Goal: Task Accomplishment & Management: Complete application form

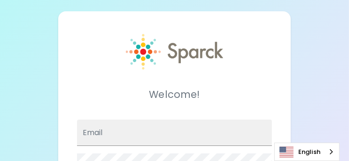
type input "[PERSON_NAME][EMAIL_ADDRESS][PERSON_NAME][DOMAIN_NAME]"
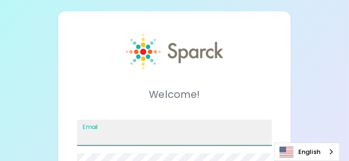
click at [120, 133] on input "Email" at bounding box center [174, 132] width 195 height 26
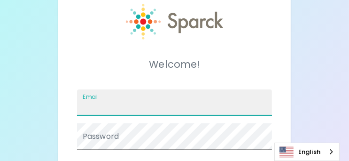
scroll to position [47, 0]
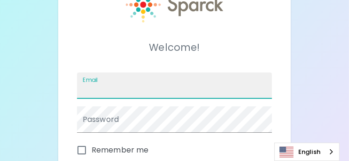
type input "[PERSON_NAME][EMAIL_ADDRESS][PERSON_NAME][DOMAIN_NAME]"
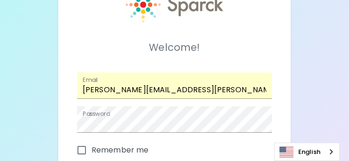
scroll to position [141, 0]
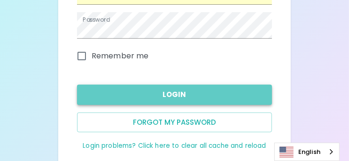
click at [125, 91] on button "Login" at bounding box center [174, 95] width 195 height 20
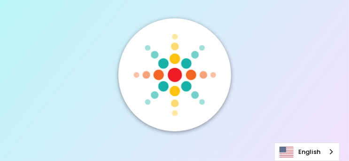
scroll to position [0, 0]
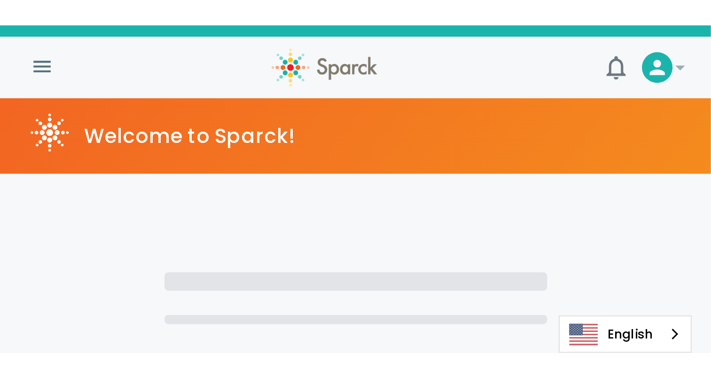
scroll to position [6, 0]
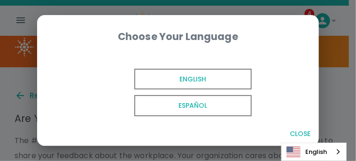
click at [167, 83] on span "English" at bounding box center [192, 79] width 117 height 21
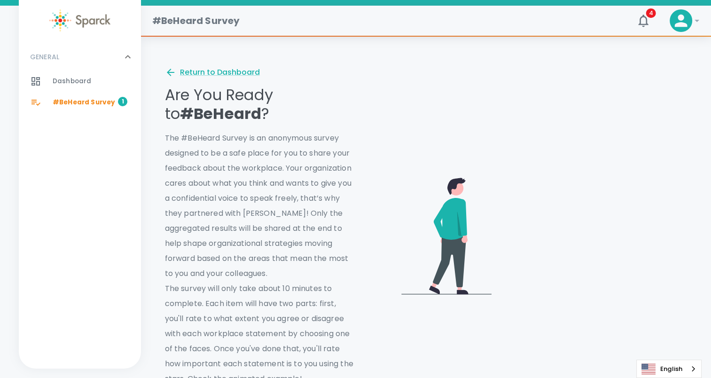
scroll to position [53, 0]
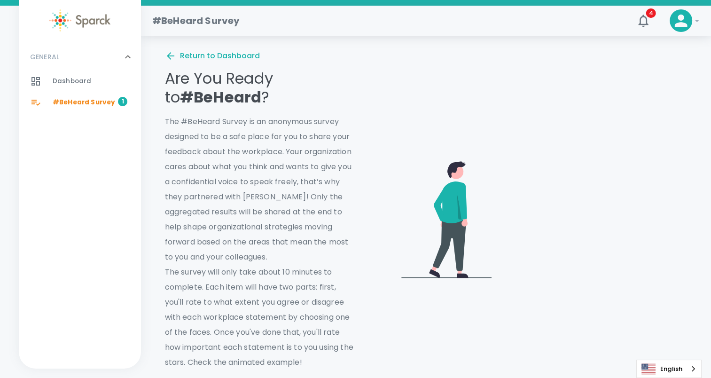
click at [349, 19] on icon at bounding box center [696, 20] width 11 height 11
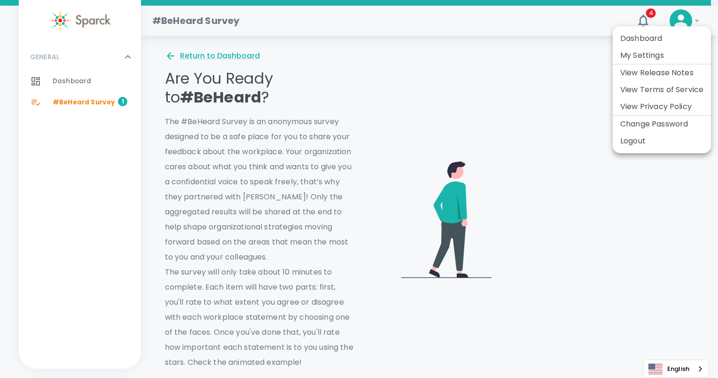
click at [349, 19] on div at bounding box center [359, 189] width 718 height 378
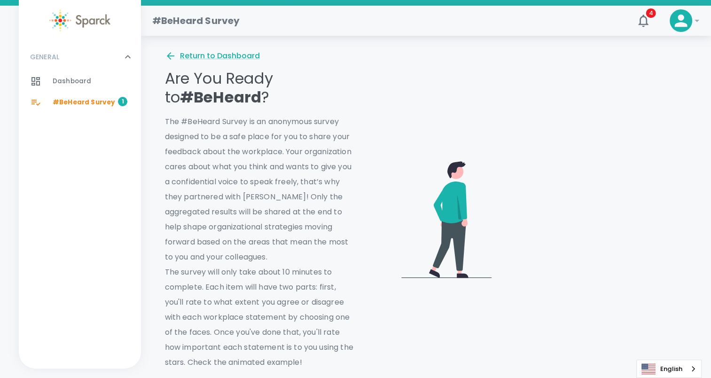
click at [349, 160] on video at bounding box center [593, 218] width 188 height 94
click at [70, 99] on span "#BeHeard Survey" at bounding box center [84, 102] width 62 height 9
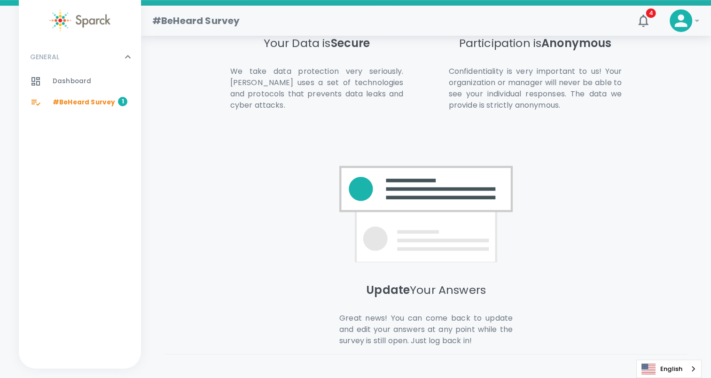
scroll to position [629, 0]
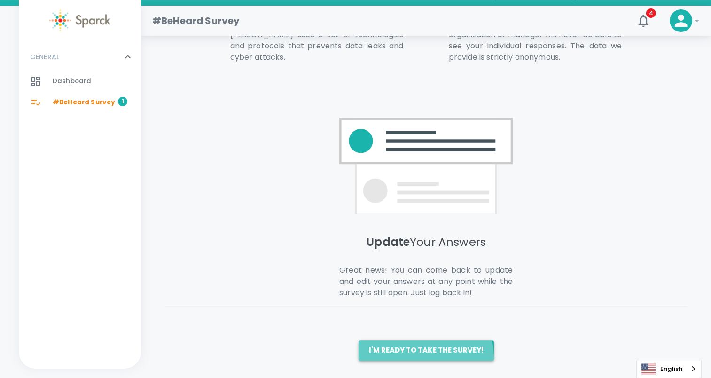
click at [349, 160] on button "I'm ready to take the survey!" at bounding box center [425, 350] width 135 height 20
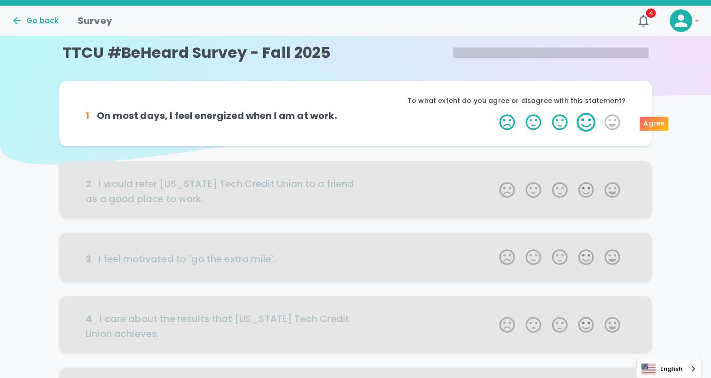
click at [349, 124] on label "4 Stars" at bounding box center [586, 122] width 26 height 19
click at [349, 113] on input "4 Stars" at bounding box center [493, 112] width 0 height 0
click at [349, 120] on label "4 Stars" at bounding box center [586, 122] width 26 height 19
click at [349, 113] on input "4 Stars" at bounding box center [493, 112] width 0 height 0
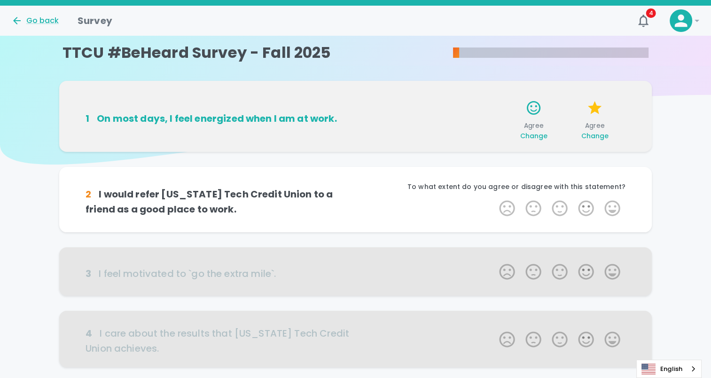
scroll to position [47, 0]
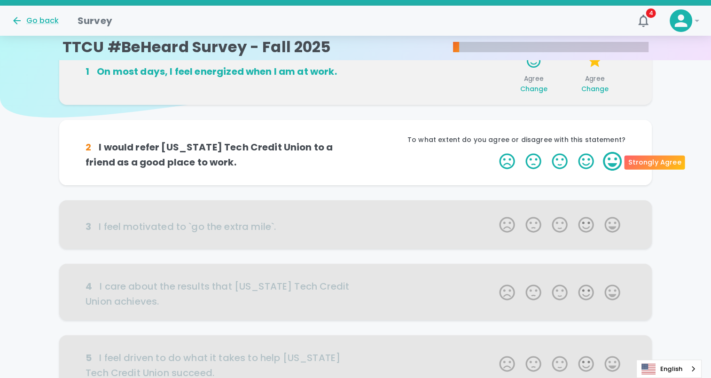
click at [349, 160] on label "5 Stars" at bounding box center [612, 161] width 26 height 19
click at [349, 152] on input "5 Stars" at bounding box center [493, 151] width 0 height 0
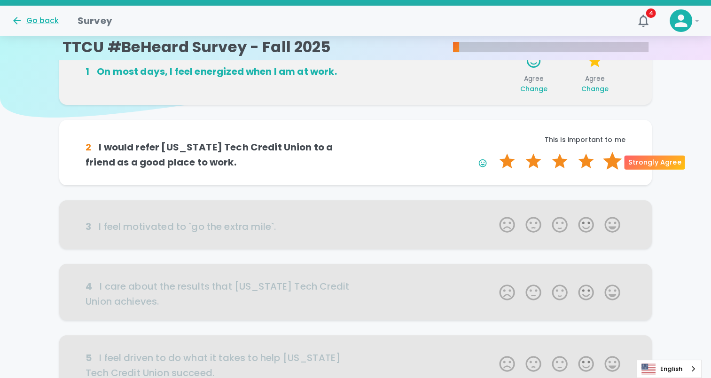
click at [349, 160] on label "5 Stars" at bounding box center [612, 161] width 26 height 19
click at [349, 152] on input "5 Stars" at bounding box center [493, 151] width 0 height 0
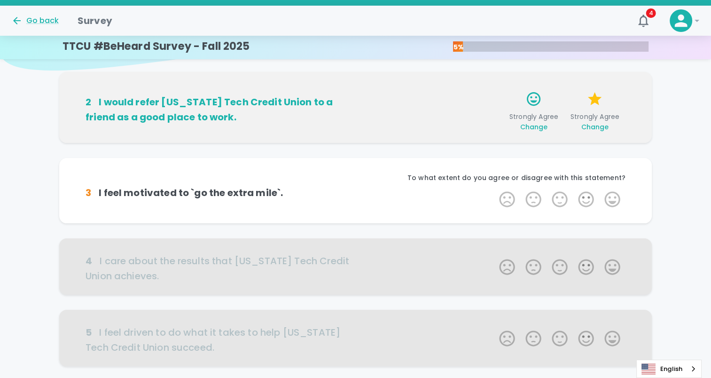
scroll to position [130, 0]
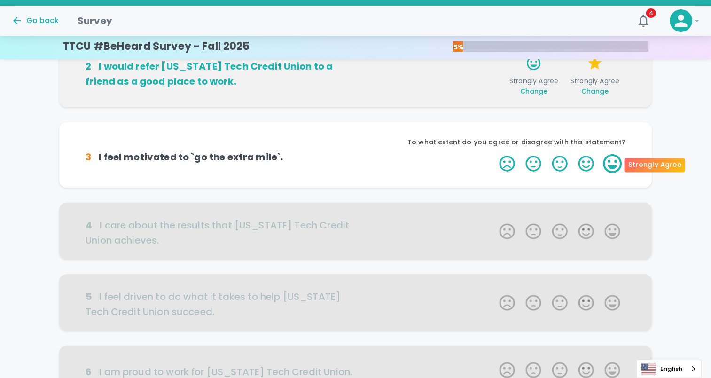
click at [349, 160] on label "5 Stars" at bounding box center [612, 163] width 26 height 19
click at [349, 154] on input "5 Stars" at bounding box center [493, 154] width 0 height 0
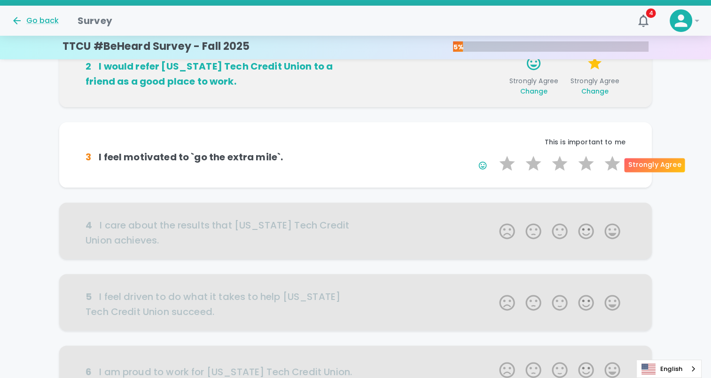
click at [349, 160] on label "5 Stars" at bounding box center [612, 163] width 26 height 19
click at [349, 154] on input "5 Stars" at bounding box center [493, 154] width 0 height 0
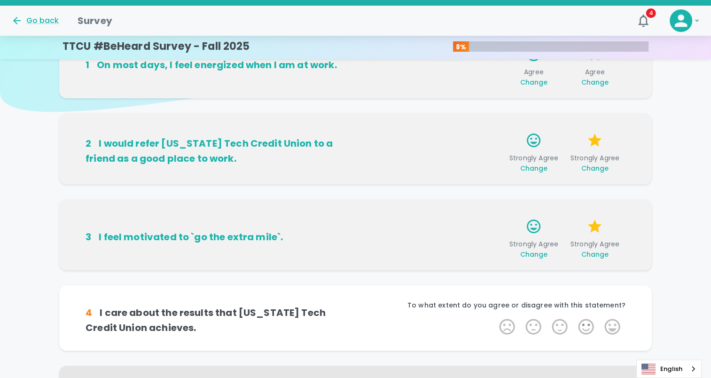
scroll to position [188, 0]
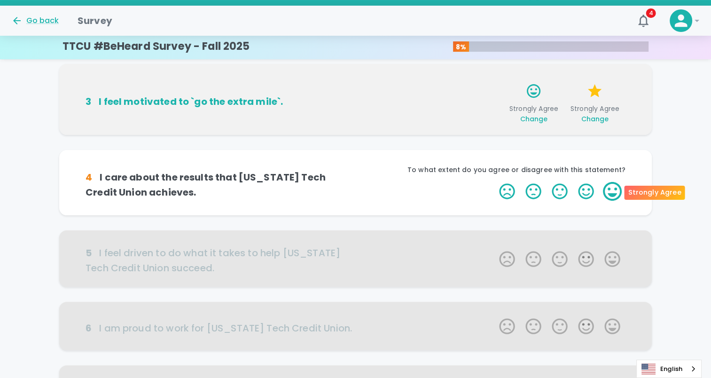
click at [349, 160] on label "5 Stars" at bounding box center [612, 191] width 26 height 19
click at [349, 160] on input "5 Stars" at bounding box center [493, 181] width 0 height 0
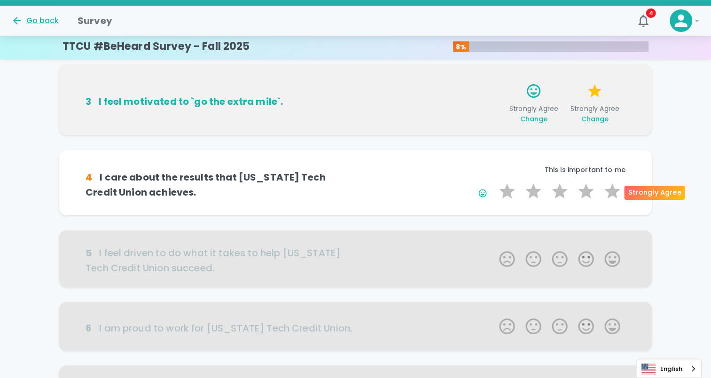
click at [349, 160] on label "5 Stars" at bounding box center [612, 191] width 26 height 19
click at [349, 160] on input "5 Stars" at bounding box center [493, 181] width 0 height 0
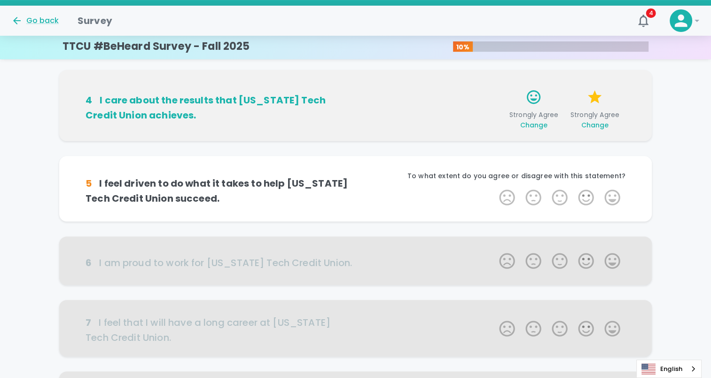
scroll to position [271, 0]
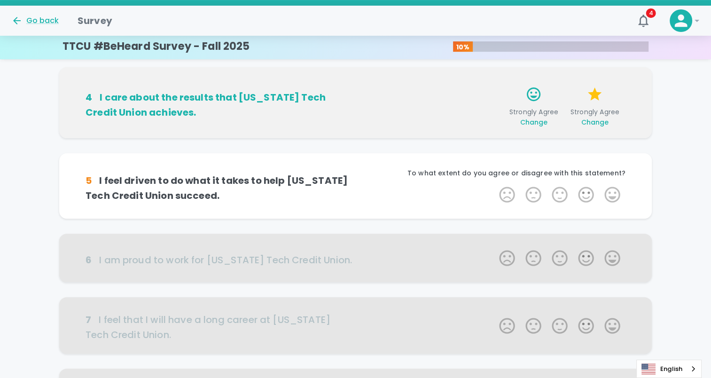
click at [349, 160] on label "5 Stars" at bounding box center [612, 194] width 26 height 19
click at [349, 160] on input "5 Stars" at bounding box center [493, 185] width 0 height 0
click at [349, 160] on label "5 Stars" at bounding box center [612, 194] width 26 height 19
click at [349, 160] on input "5 Stars" at bounding box center [493, 185] width 0 height 0
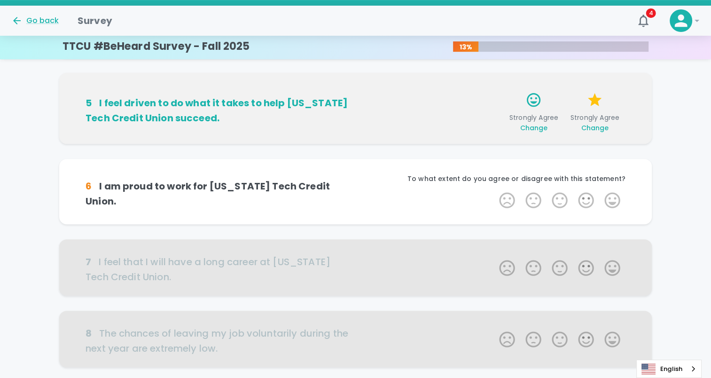
scroll to position [353, 0]
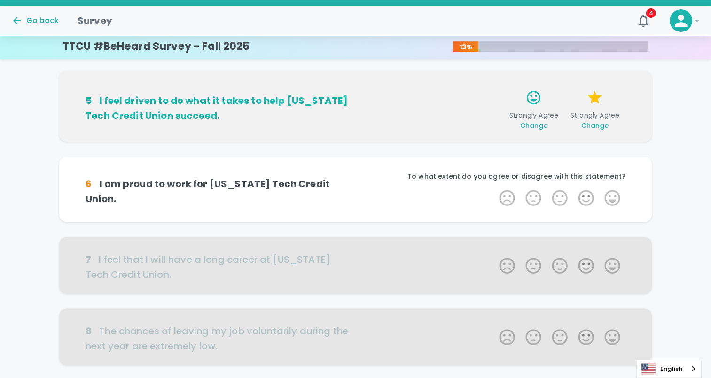
click at [349, 160] on label "5 Stars" at bounding box center [612, 197] width 26 height 19
click at [349, 160] on input "5 Stars" at bounding box center [493, 188] width 0 height 0
click at [349, 160] on label "5 Stars" at bounding box center [612, 197] width 26 height 19
click at [349, 160] on input "5 Stars" at bounding box center [493, 188] width 0 height 0
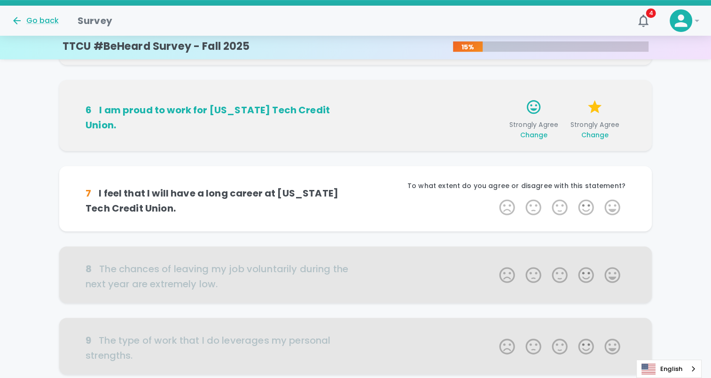
scroll to position [436, 0]
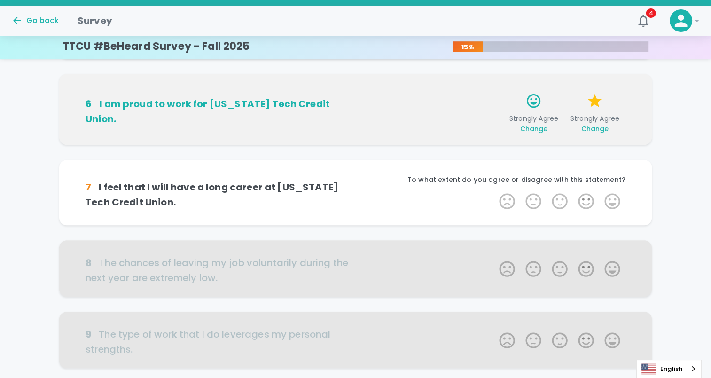
click at [349, 160] on label "5 Stars" at bounding box center [612, 201] width 26 height 19
click at [349, 160] on input "5 Stars" at bounding box center [493, 191] width 0 height 0
click at [349, 160] on label "5 Stars" at bounding box center [612, 201] width 26 height 19
click at [349, 160] on input "5 Stars" at bounding box center [493, 191] width 0 height 0
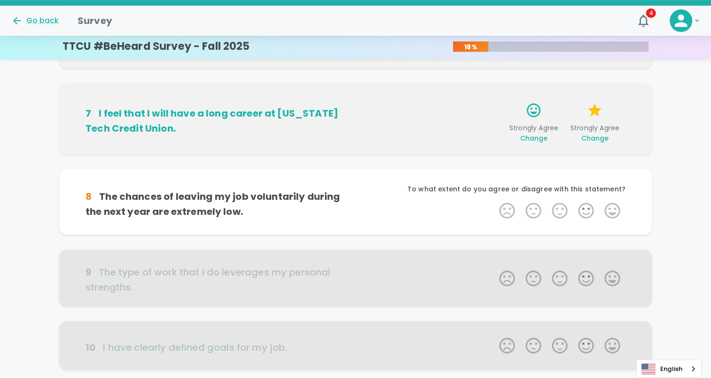
scroll to position [519, 0]
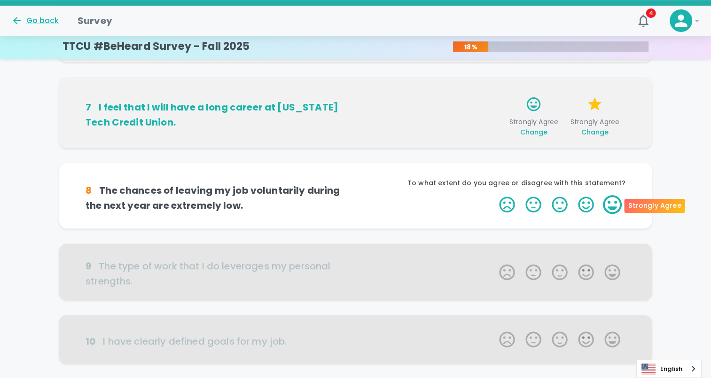
click at [349, 160] on label "5 Stars" at bounding box center [612, 204] width 26 height 19
click at [349, 160] on input "5 Stars" at bounding box center [493, 194] width 0 height 0
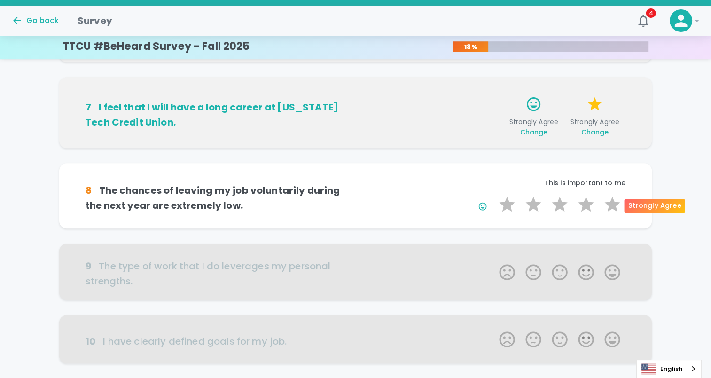
click at [349, 160] on label "5 Stars" at bounding box center [612, 204] width 26 height 19
click at [349, 160] on input "5 Stars" at bounding box center [493, 194] width 0 height 0
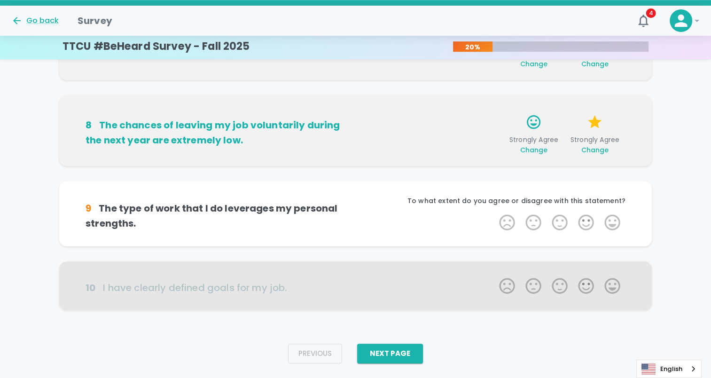
scroll to position [595, 0]
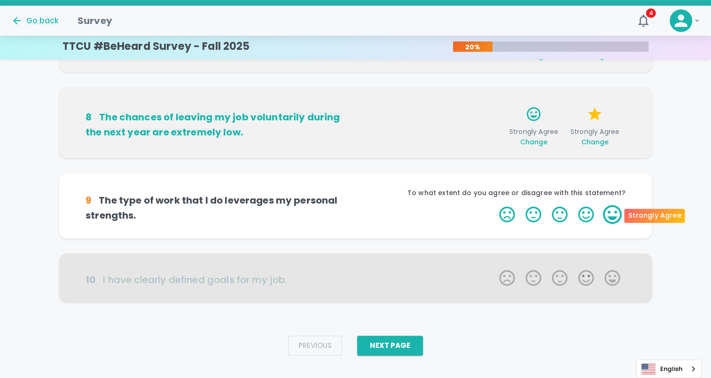
click at [349, 160] on label "5 Stars" at bounding box center [612, 214] width 26 height 19
click at [349, 160] on input "5 Stars" at bounding box center [493, 204] width 0 height 0
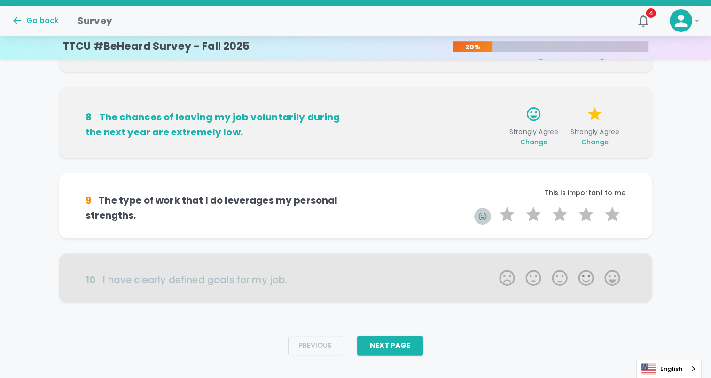
click at [349, 160] on icon "button" at bounding box center [482, 215] width 9 height 9
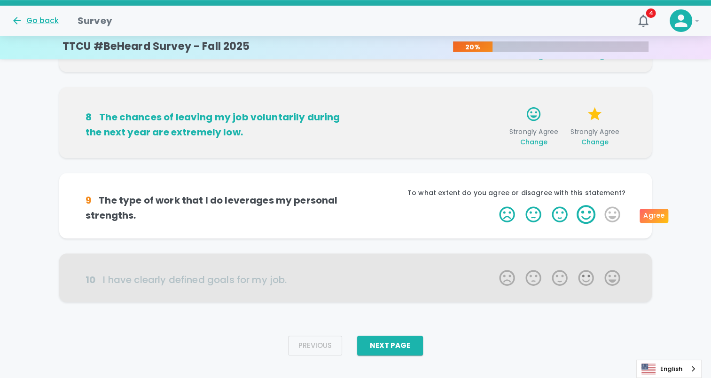
click at [349, 160] on label "4 Stars" at bounding box center [586, 214] width 26 height 19
click at [349, 160] on input "4 Stars" at bounding box center [493, 204] width 0 height 0
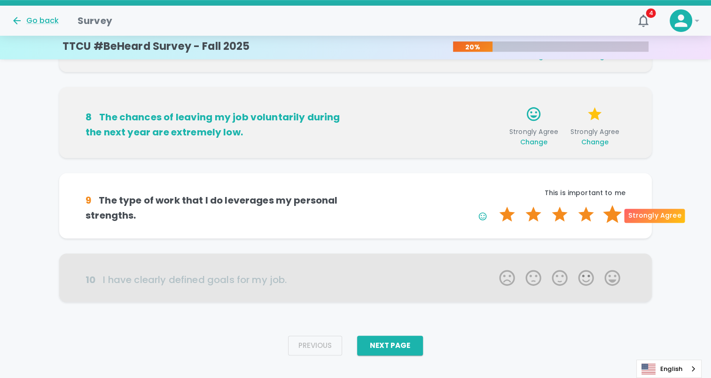
click at [349, 160] on label "5 Stars" at bounding box center [612, 214] width 26 height 19
click at [349, 160] on input "5 Stars" at bounding box center [493, 204] width 0 height 0
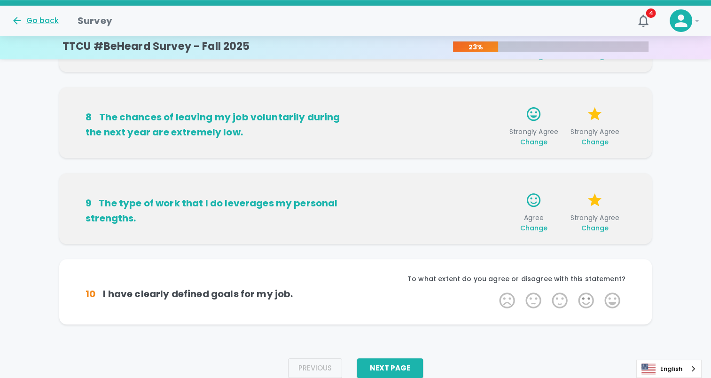
scroll to position [609, 0]
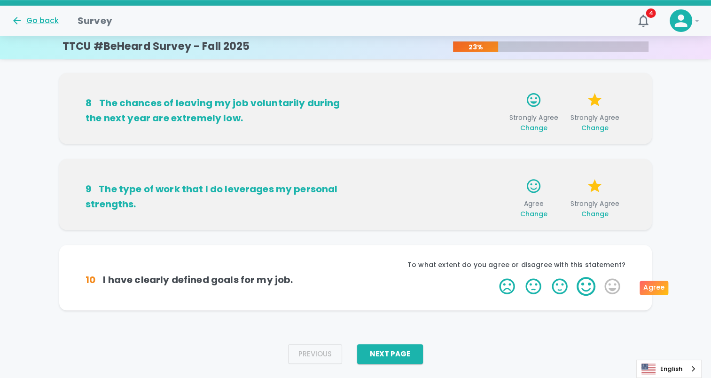
click at [349, 160] on label "4 Stars" at bounding box center [586, 286] width 26 height 19
click at [349, 160] on input "4 Stars" at bounding box center [493, 276] width 0 height 0
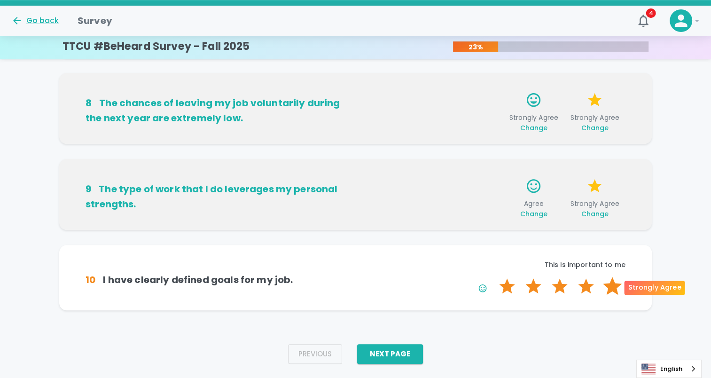
click at [349, 160] on label "5 Stars" at bounding box center [612, 286] width 26 height 19
click at [349, 160] on input "5 Stars" at bounding box center [493, 276] width 0 height 0
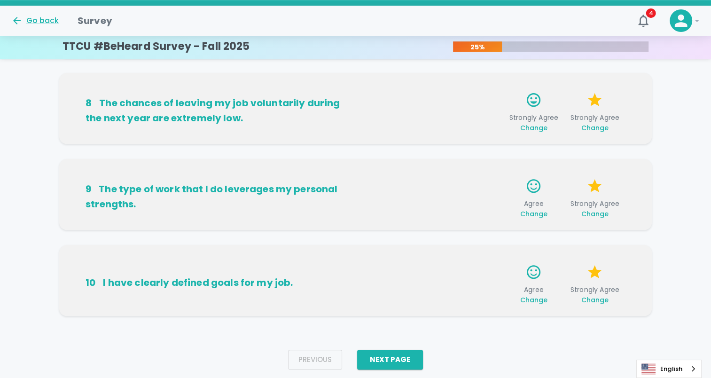
scroll to position [632, 0]
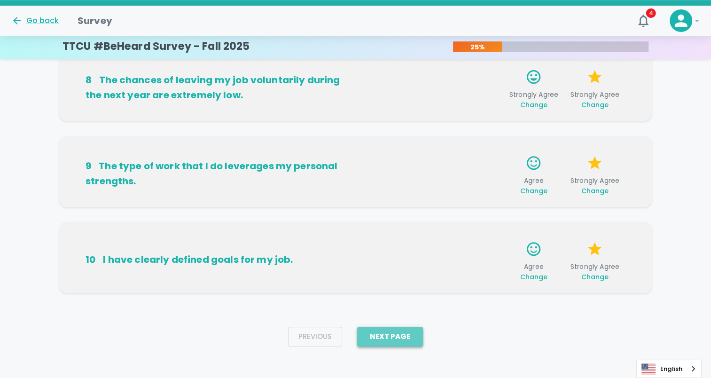
click at [349, 160] on button "Next Page" at bounding box center [390, 336] width 66 height 20
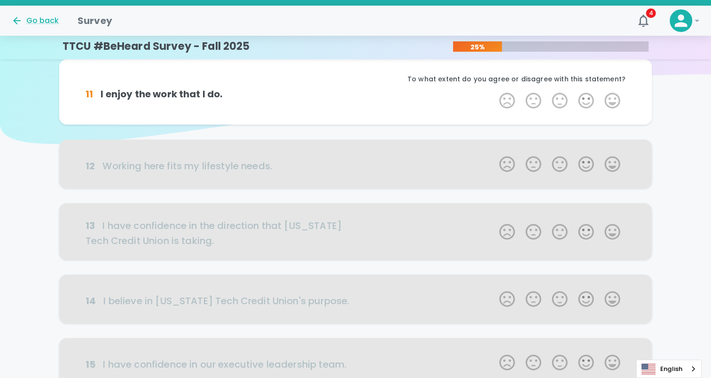
scroll to position [0, 0]
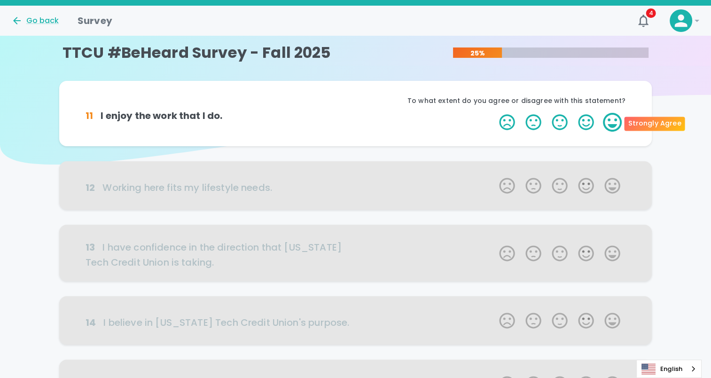
click at [349, 117] on label "5 Stars" at bounding box center [612, 122] width 26 height 19
click at [349, 113] on input "5 Stars" at bounding box center [493, 112] width 0 height 0
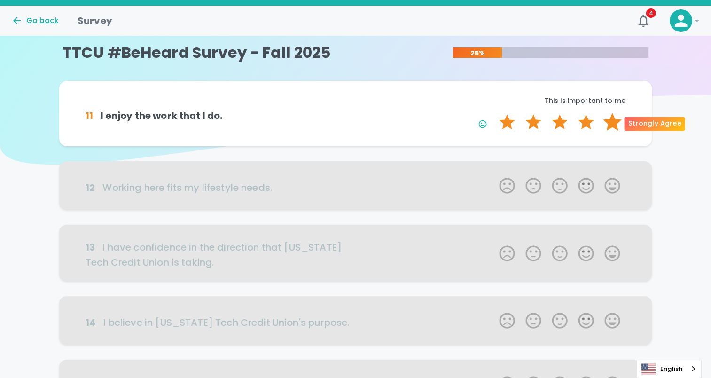
click at [349, 117] on label "5 Stars" at bounding box center [612, 122] width 26 height 19
click at [349, 113] on input "5 Stars" at bounding box center [493, 112] width 0 height 0
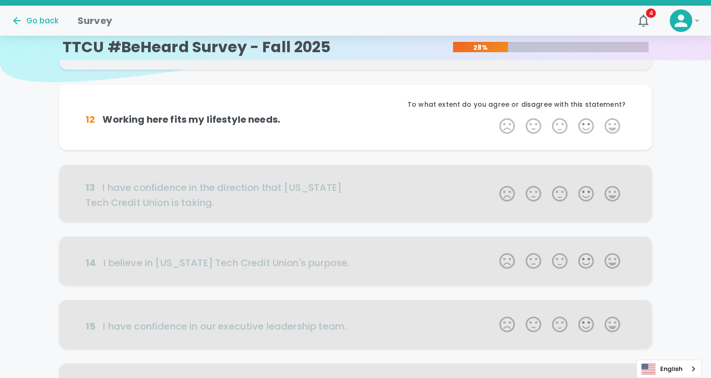
scroll to position [83, 0]
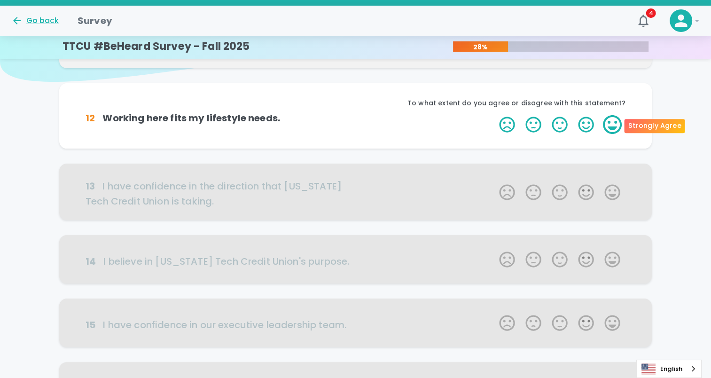
click at [349, 128] on label "5 Stars" at bounding box center [612, 124] width 26 height 19
click at [349, 115] on input "5 Stars" at bounding box center [493, 115] width 0 height 0
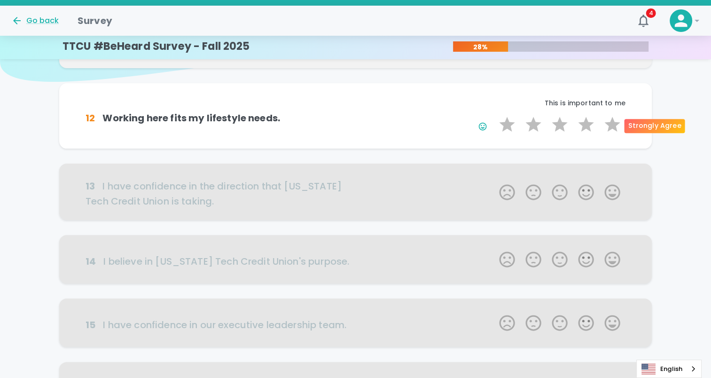
click at [349, 128] on label "5 Stars" at bounding box center [612, 124] width 26 height 19
click at [349, 115] on input "5 Stars" at bounding box center [493, 115] width 0 height 0
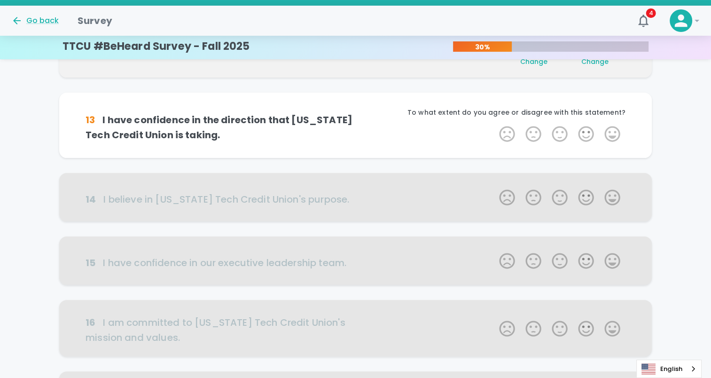
scroll to position [165, 0]
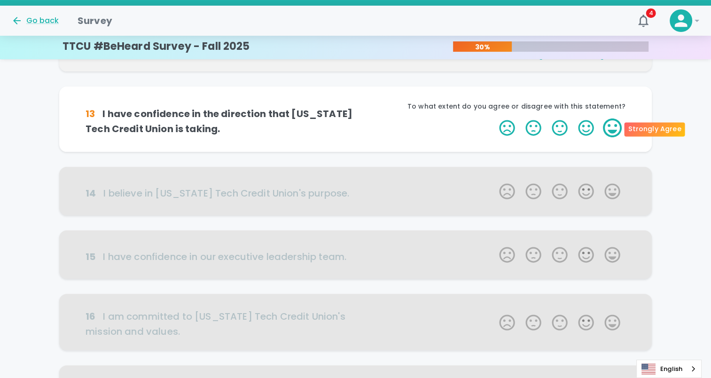
click at [349, 132] on label "5 Stars" at bounding box center [612, 127] width 26 height 19
click at [349, 118] on input "5 Stars" at bounding box center [493, 118] width 0 height 0
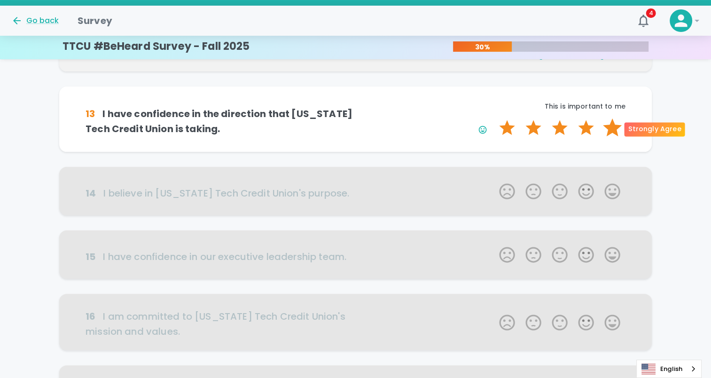
click at [349, 132] on label "5 Stars" at bounding box center [612, 127] width 26 height 19
click at [349, 118] on input "5 Stars" at bounding box center [493, 118] width 0 height 0
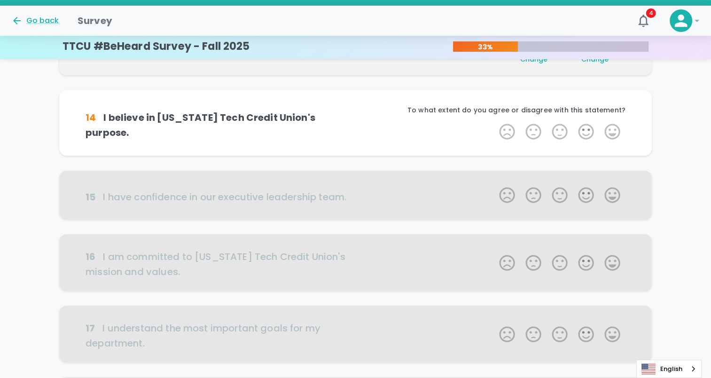
scroll to position [248, 0]
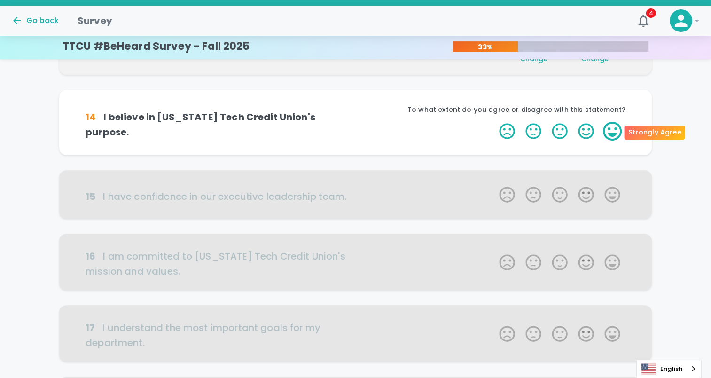
click at [349, 130] on label "5 Stars" at bounding box center [612, 131] width 26 height 19
click at [349, 122] on input "5 Stars" at bounding box center [493, 121] width 0 height 0
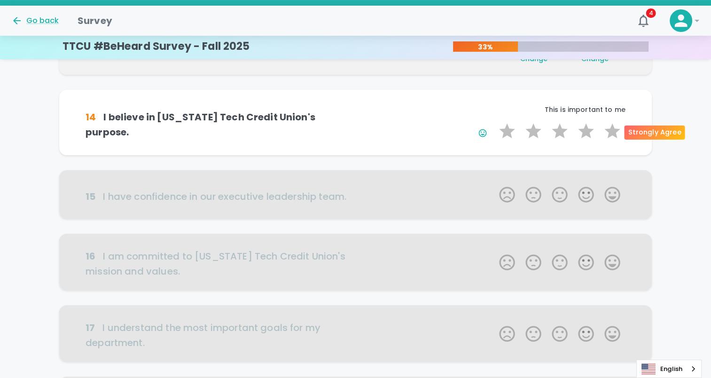
click at [349, 130] on label "5 Stars" at bounding box center [612, 131] width 26 height 19
click at [349, 122] on input "5 Stars" at bounding box center [493, 121] width 0 height 0
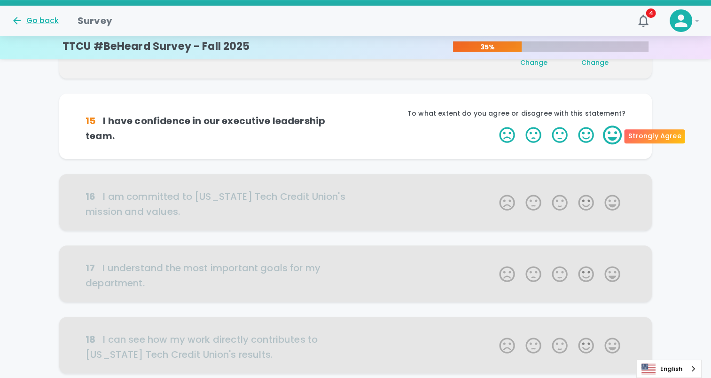
scroll to position [331, 0]
click at [349, 130] on label "5 Stars" at bounding box center [612, 134] width 26 height 19
click at [349, 125] on input "5 Stars" at bounding box center [493, 124] width 0 height 0
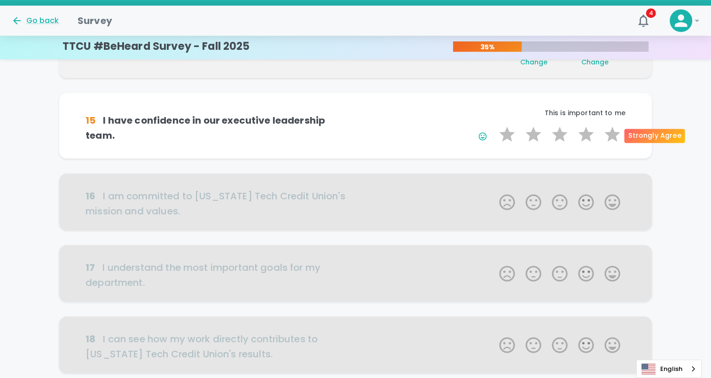
click at [349, 130] on label "5 Stars" at bounding box center [612, 134] width 26 height 19
click at [349, 125] on input "5 Stars" at bounding box center [493, 124] width 0 height 0
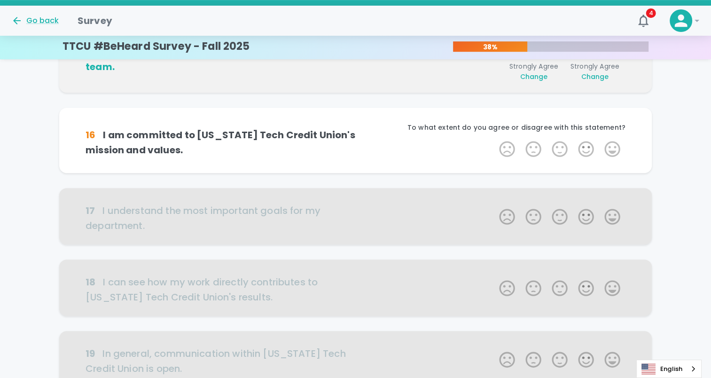
scroll to position [413, 0]
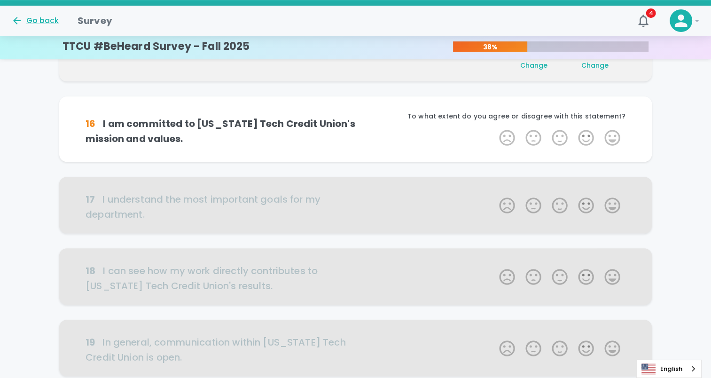
click at [349, 130] on label "5 Stars" at bounding box center [612, 137] width 26 height 19
click at [349, 128] on input "5 Stars" at bounding box center [493, 128] width 0 height 0
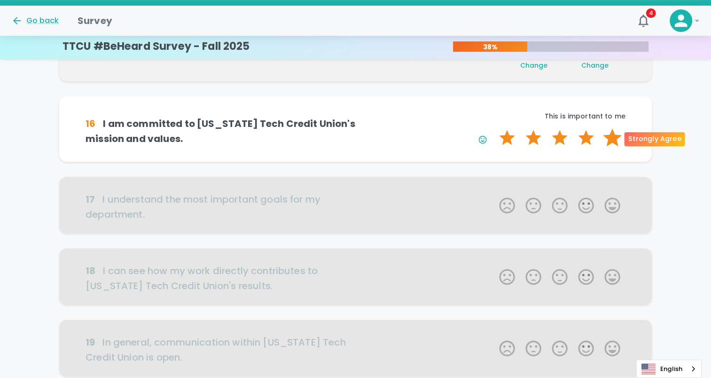
click at [349, 135] on label "5 Stars" at bounding box center [612, 137] width 26 height 19
click at [349, 128] on input "5 Stars" at bounding box center [493, 128] width 0 height 0
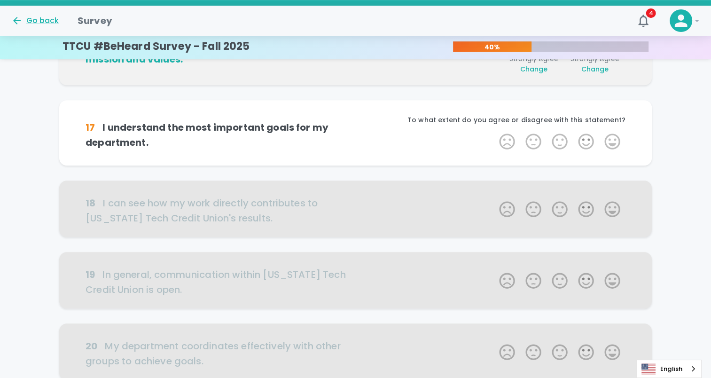
scroll to position [496, 0]
click at [349, 135] on label "5 Stars" at bounding box center [612, 141] width 26 height 19
click at [349, 132] on input "5 Stars" at bounding box center [493, 131] width 0 height 0
click at [349, 135] on label "5 Stars" at bounding box center [612, 141] width 26 height 19
click at [349, 132] on input "5 Stars" at bounding box center [493, 131] width 0 height 0
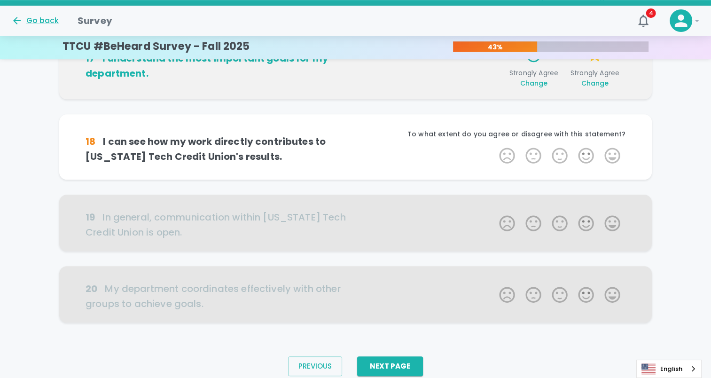
scroll to position [579, 0]
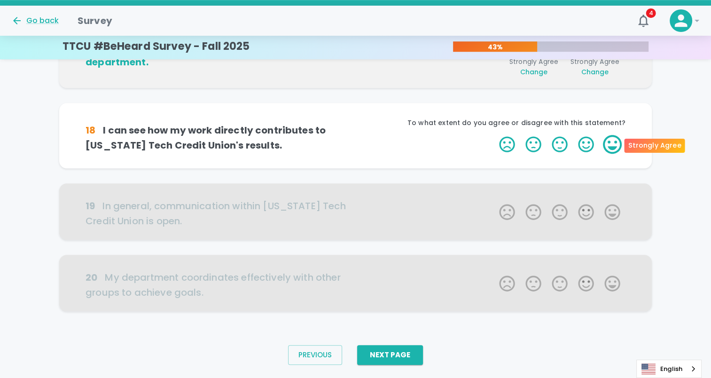
click at [349, 135] on label "5 Stars" at bounding box center [612, 144] width 26 height 19
click at [349, 135] on input "5 Stars" at bounding box center [493, 134] width 0 height 0
click at [349, 139] on label "5 Stars" at bounding box center [612, 144] width 26 height 19
click at [349, 135] on input "5 Stars" at bounding box center [493, 134] width 0 height 0
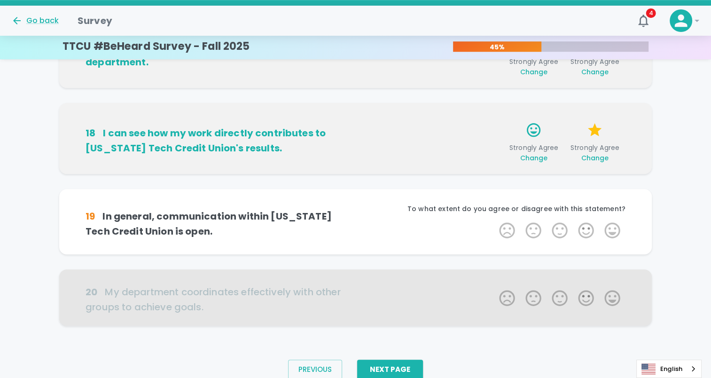
scroll to position [603, 0]
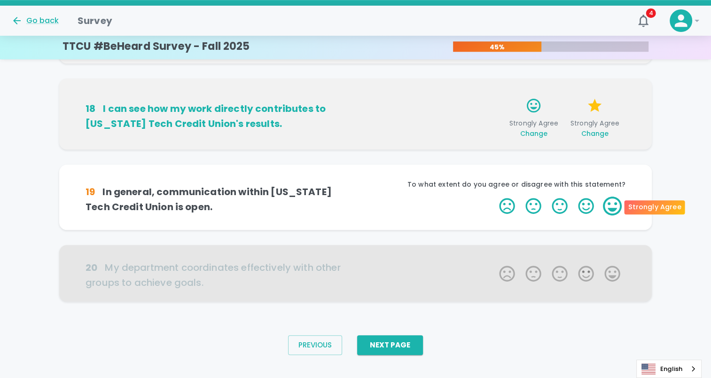
click at [349, 160] on label "5 Stars" at bounding box center [612, 205] width 26 height 19
click at [349, 160] on input "5 Stars" at bounding box center [493, 196] width 0 height 0
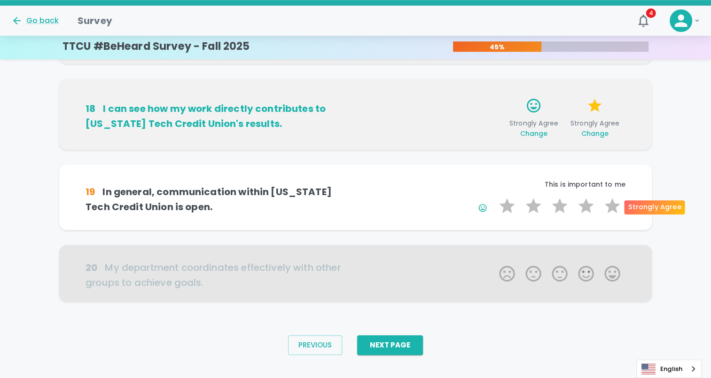
click at [349, 160] on label "5 Stars" at bounding box center [612, 205] width 26 height 19
click at [349, 160] on input "5 Stars" at bounding box center [493, 196] width 0 height 0
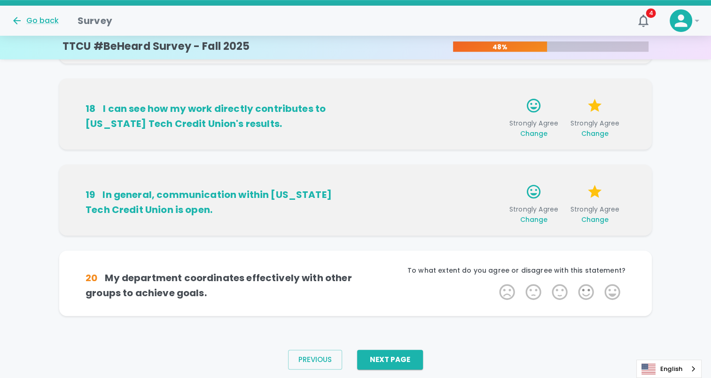
scroll to position [617, 0]
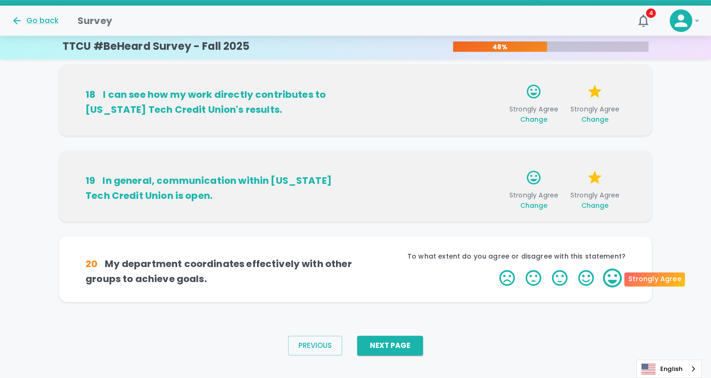
click at [349, 160] on label "5 Stars" at bounding box center [612, 277] width 26 height 19
click at [349, 160] on input "5 Stars" at bounding box center [493, 268] width 0 height 0
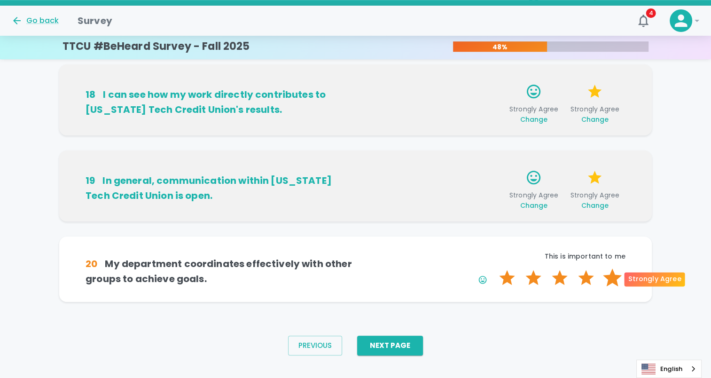
click at [349, 160] on label "5 Stars" at bounding box center [612, 277] width 26 height 19
click at [349, 160] on input "5 Stars" at bounding box center [493, 268] width 0 height 0
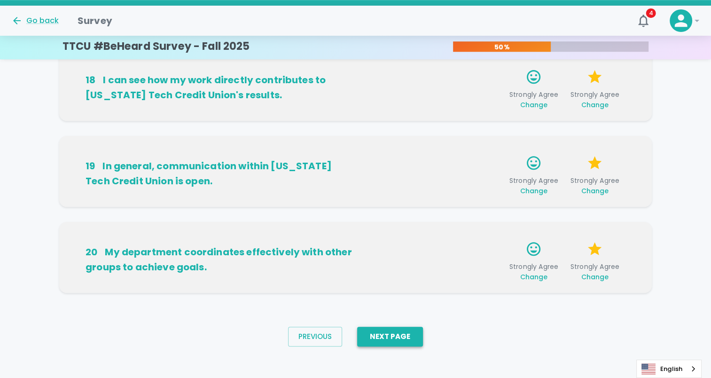
click at [349, 160] on button "Next Page" at bounding box center [390, 336] width 66 height 20
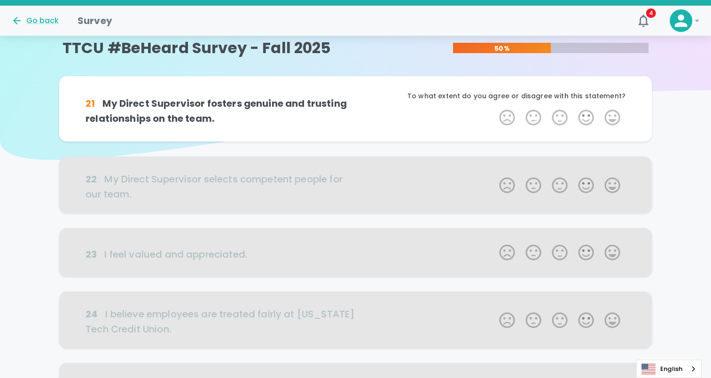
scroll to position [0, 0]
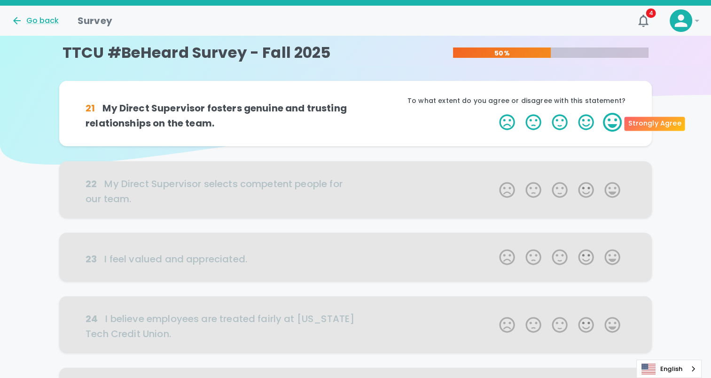
click at [349, 125] on label "5 Stars" at bounding box center [612, 122] width 26 height 19
click at [349, 113] on input "5 Stars" at bounding box center [493, 112] width 0 height 0
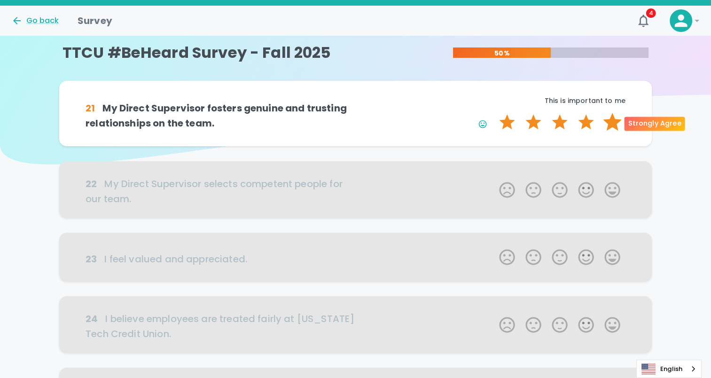
click at [349, 124] on label "5 Stars" at bounding box center [612, 122] width 26 height 19
click at [349, 113] on input "5 Stars" at bounding box center [493, 112] width 0 height 0
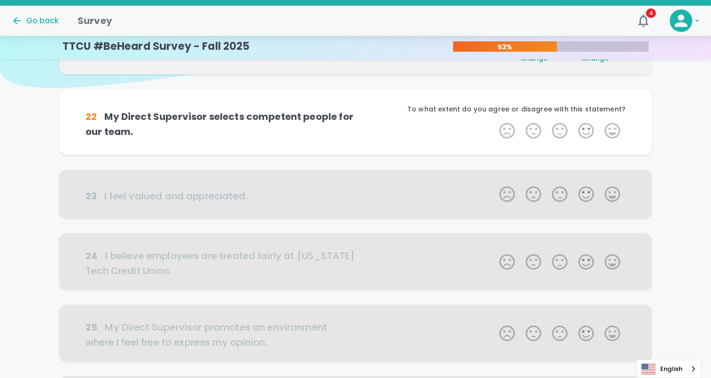
scroll to position [83, 0]
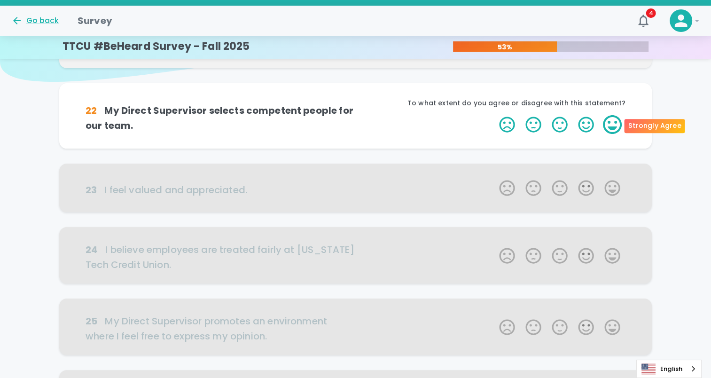
click at [349, 119] on label "5 Stars" at bounding box center [612, 124] width 26 height 19
click at [349, 115] on input "5 Stars" at bounding box center [493, 115] width 0 height 0
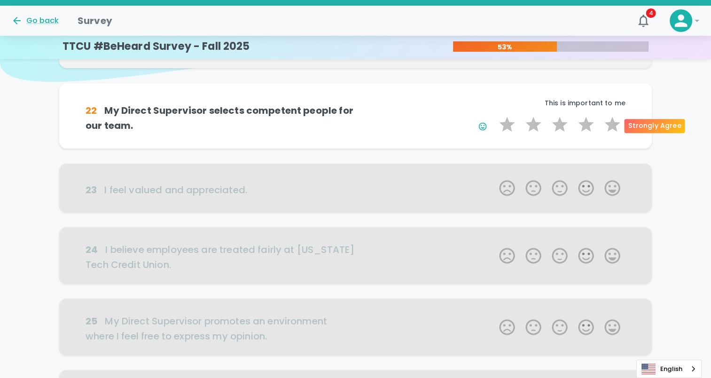
click at [349, 119] on label "5 Stars" at bounding box center [612, 124] width 26 height 19
click at [349, 115] on input "5 Stars" at bounding box center [493, 115] width 0 height 0
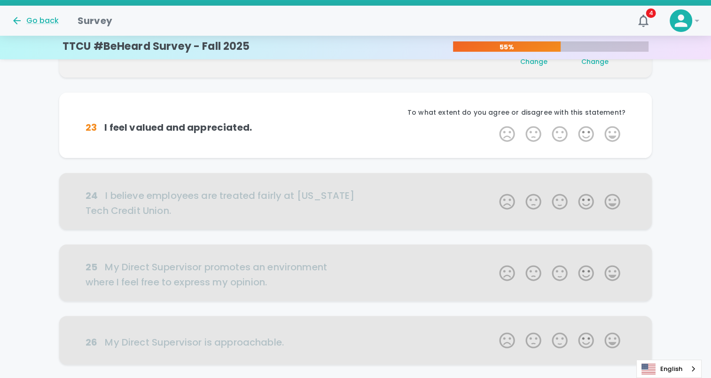
scroll to position [165, 0]
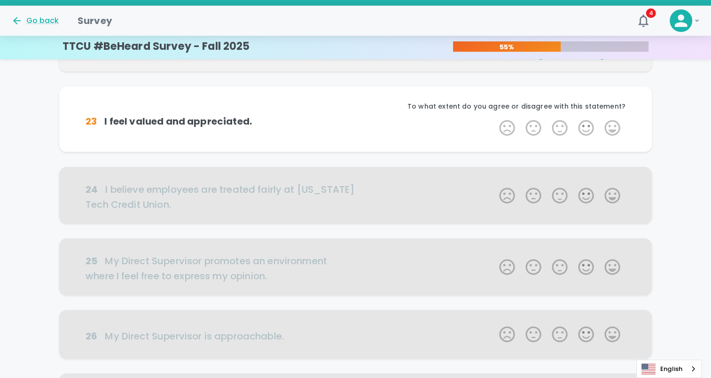
click at [349, 119] on label "5 Stars" at bounding box center [612, 127] width 26 height 19
click at [349, 118] on input "5 Stars" at bounding box center [493, 118] width 0 height 0
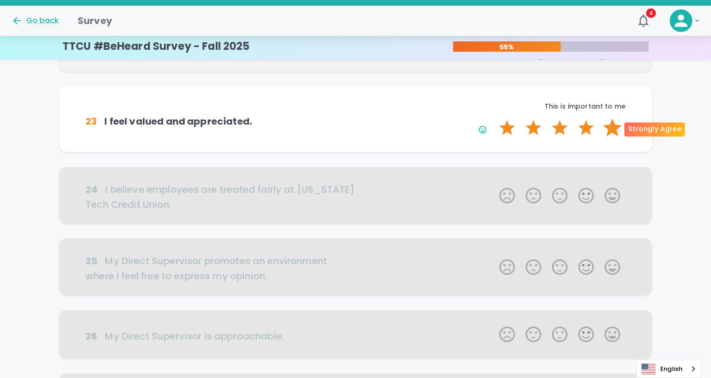
click at [349, 123] on label "5 Stars" at bounding box center [612, 127] width 26 height 19
click at [349, 118] on input "5 Stars" at bounding box center [493, 118] width 0 height 0
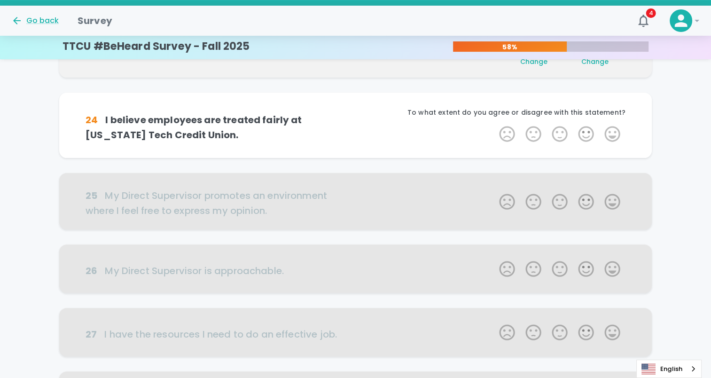
scroll to position [248, 0]
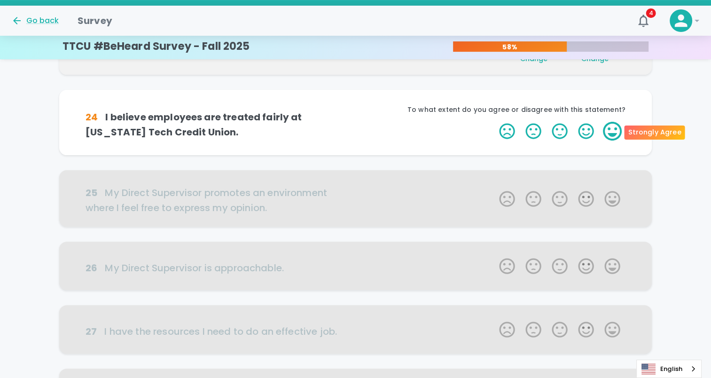
click at [349, 126] on label "5 Stars" at bounding box center [612, 131] width 26 height 19
click at [349, 122] on input "5 Stars" at bounding box center [493, 121] width 0 height 0
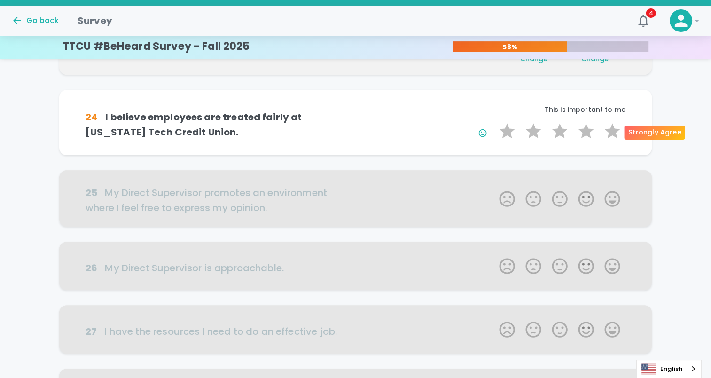
click at [349, 126] on label "5 Stars" at bounding box center [612, 131] width 26 height 19
click at [349, 122] on input "5 Stars" at bounding box center [493, 121] width 0 height 0
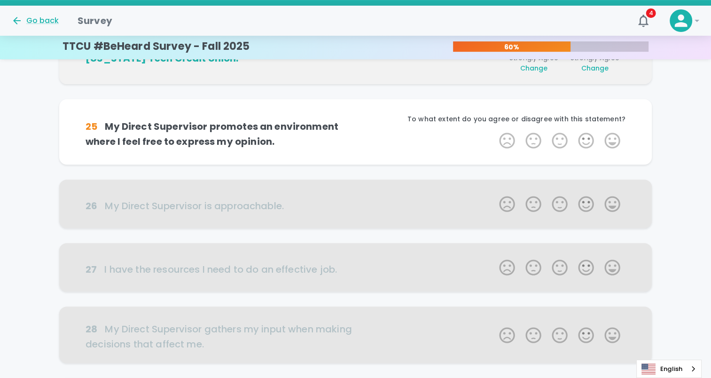
scroll to position [331, 0]
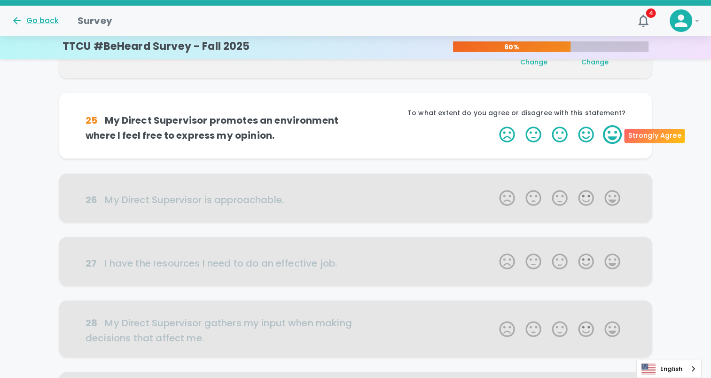
click at [349, 131] on label "5 Stars" at bounding box center [612, 134] width 26 height 19
click at [349, 125] on input "5 Stars" at bounding box center [493, 124] width 0 height 0
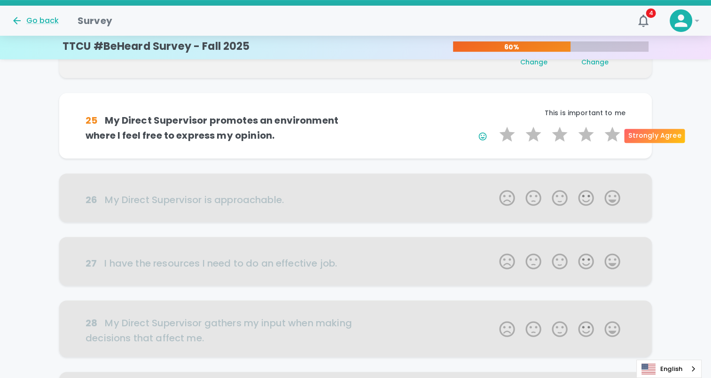
click at [349, 131] on label "5 Stars" at bounding box center [612, 134] width 26 height 19
click at [349, 125] on input "5 Stars" at bounding box center [493, 124] width 0 height 0
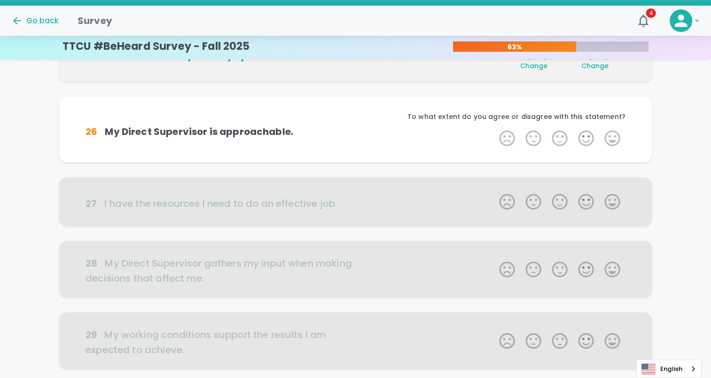
scroll to position [413, 0]
click at [349, 131] on label "5 Stars" at bounding box center [612, 137] width 26 height 19
click at [349, 128] on input "5 Stars" at bounding box center [493, 128] width 0 height 0
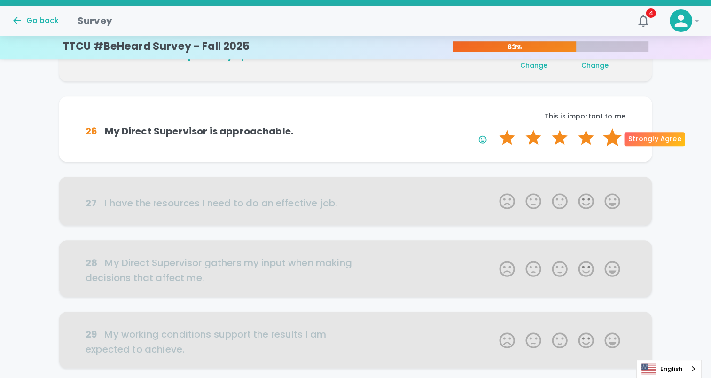
click at [349, 133] on label "5 Stars" at bounding box center [612, 137] width 26 height 19
click at [349, 128] on input "5 Stars" at bounding box center [493, 128] width 0 height 0
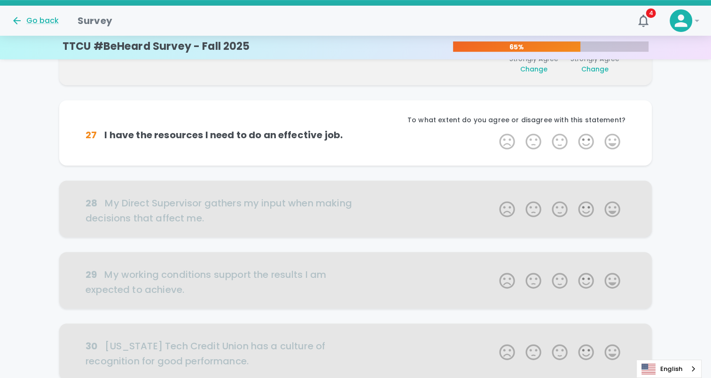
scroll to position [496, 0]
click at [349, 141] on label "4 Stars" at bounding box center [586, 141] width 26 height 19
click at [349, 132] on input "4 Stars" at bounding box center [493, 131] width 0 height 0
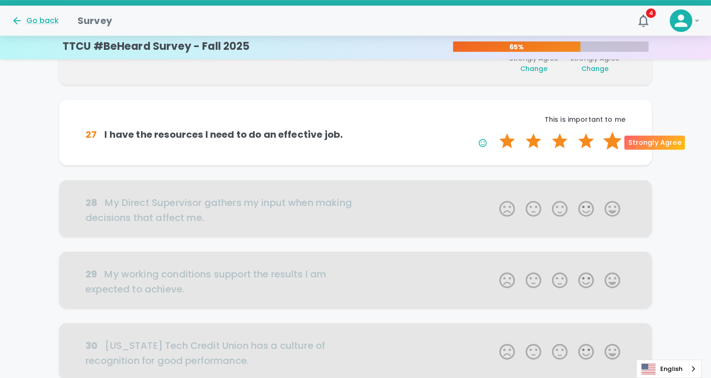
click at [349, 139] on label "5 Stars" at bounding box center [612, 141] width 26 height 19
click at [349, 132] on input "5 Stars" at bounding box center [493, 131] width 0 height 0
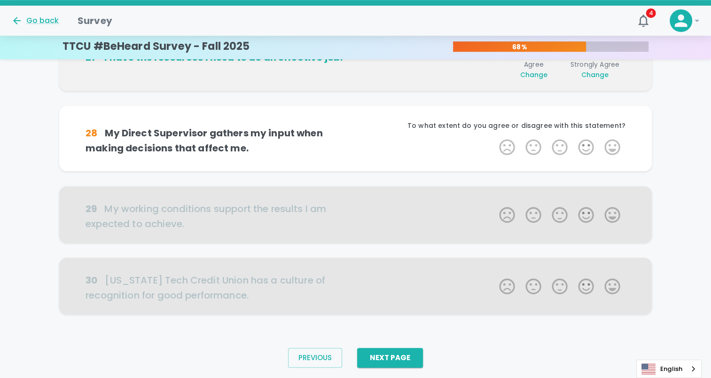
scroll to position [579, 0]
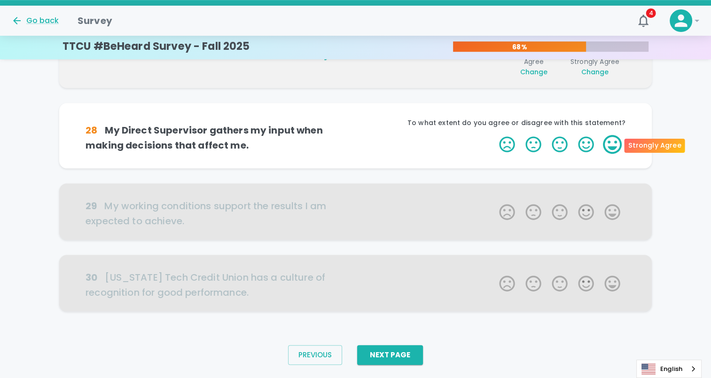
click at [349, 141] on label "5 Stars" at bounding box center [612, 144] width 26 height 19
click at [349, 135] on input "5 Stars" at bounding box center [493, 134] width 0 height 0
click at [349, 141] on label "5 Stars" at bounding box center [612, 144] width 26 height 19
click at [349, 135] on input "5 Stars" at bounding box center [493, 134] width 0 height 0
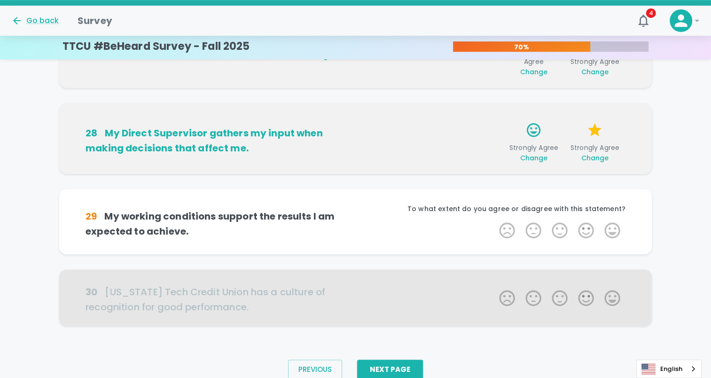
scroll to position [603, 0]
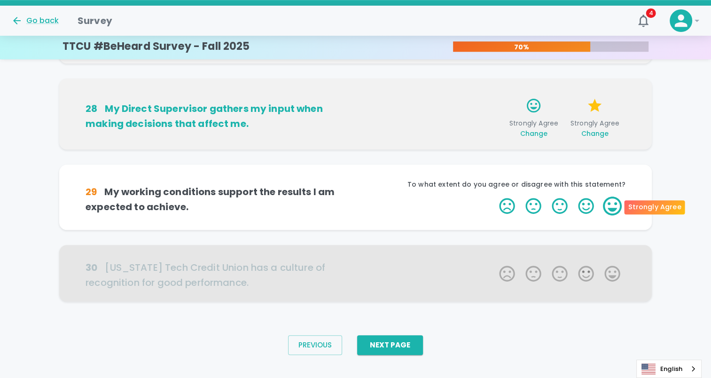
click at [349, 160] on label "5 Stars" at bounding box center [612, 205] width 26 height 19
click at [349, 160] on input "5 Stars" at bounding box center [493, 196] width 0 height 0
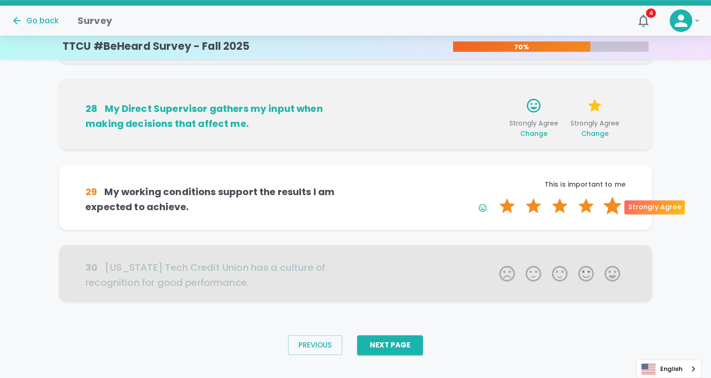
click at [349, 160] on label "5 Stars" at bounding box center [612, 205] width 26 height 19
click at [349, 160] on input "5 Stars" at bounding box center [493, 196] width 0 height 0
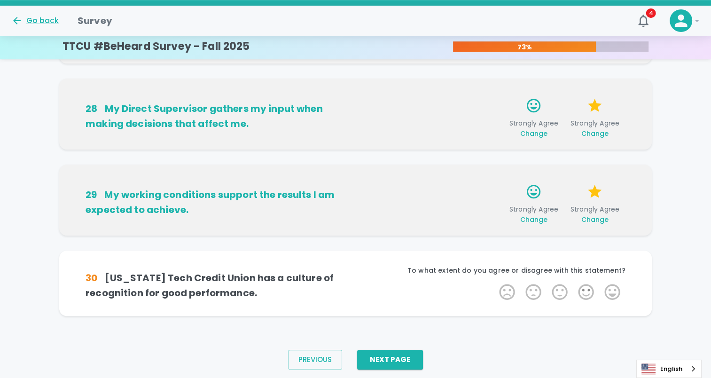
scroll to position [617, 0]
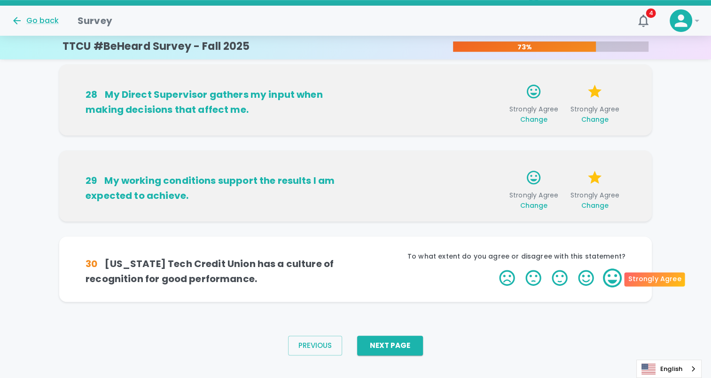
click at [349, 160] on label "5 Stars" at bounding box center [612, 277] width 26 height 19
click at [349, 160] on input "5 Stars" at bounding box center [493, 268] width 0 height 0
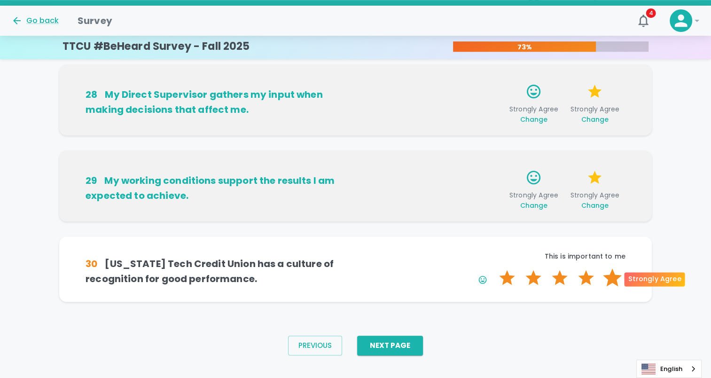
click at [349, 160] on label "5 Stars" at bounding box center [612, 277] width 26 height 19
click at [349, 160] on input "5 Stars" at bounding box center [493, 268] width 0 height 0
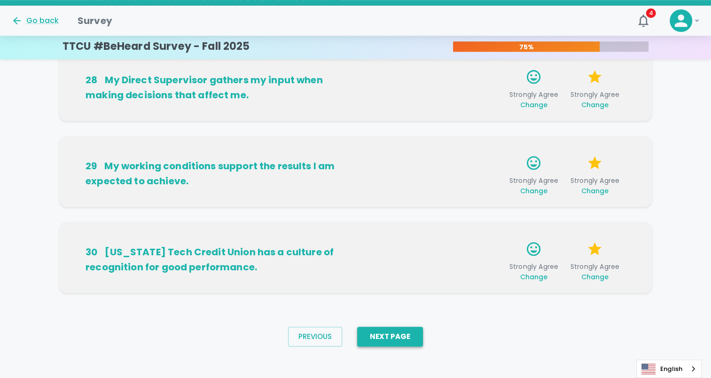
click at [349, 160] on button "Next Page" at bounding box center [390, 336] width 66 height 20
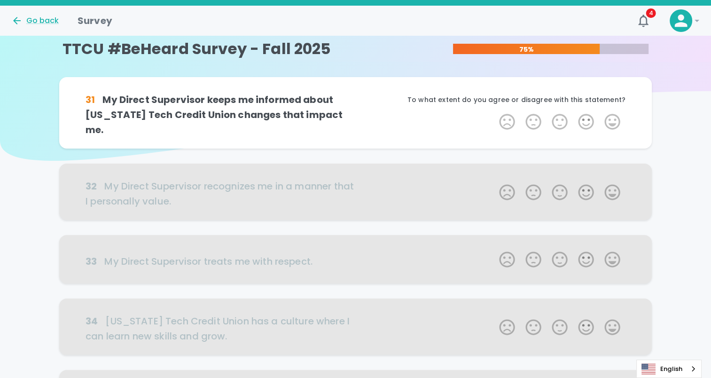
scroll to position [0, 0]
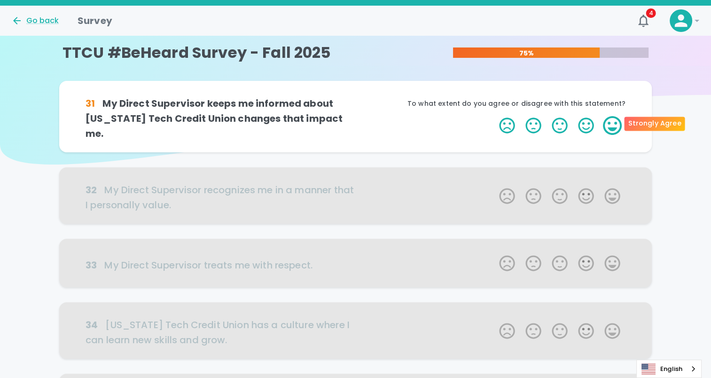
click at [349, 123] on label "5 Stars" at bounding box center [612, 125] width 26 height 19
click at [349, 116] on input "5 Stars" at bounding box center [493, 116] width 0 height 0
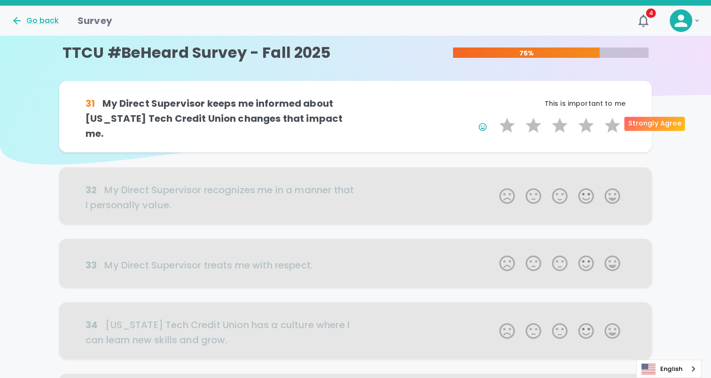
click at [349, 123] on label "5 Stars" at bounding box center [612, 125] width 26 height 19
click at [349, 116] on input "5 Stars" at bounding box center [493, 116] width 0 height 0
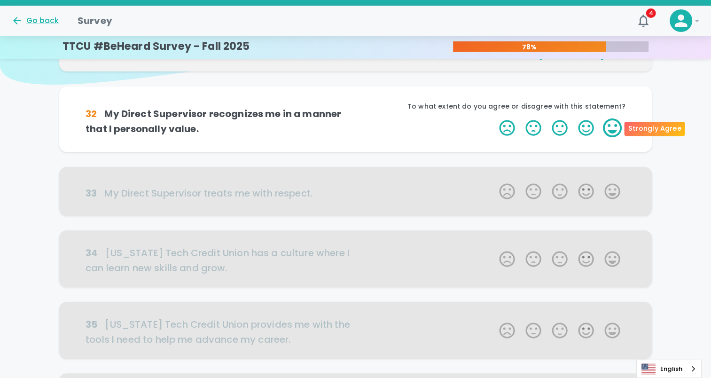
scroll to position [83, 0]
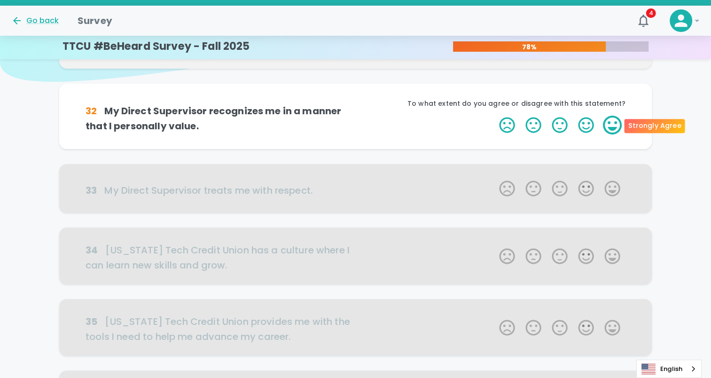
click at [349, 123] on label "5 Stars" at bounding box center [612, 125] width 26 height 19
click at [349, 116] on input "5 Stars" at bounding box center [493, 115] width 0 height 0
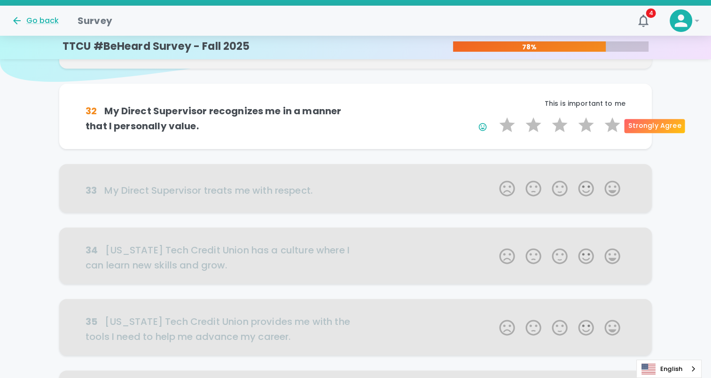
click at [349, 123] on label "5 Stars" at bounding box center [612, 125] width 26 height 19
click at [349, 116] on input "5 Stars" at bounding box center [493, 115] width 0 height 0
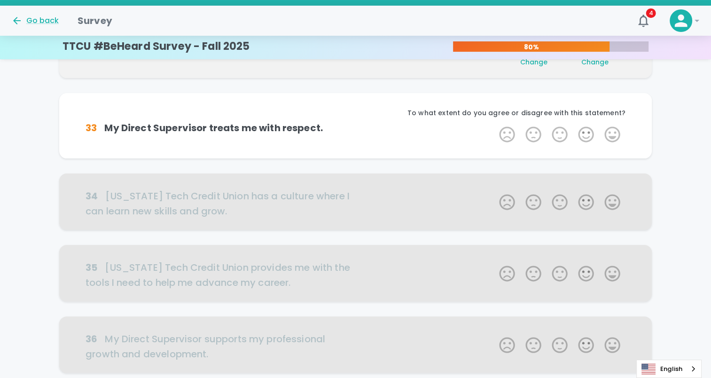
scroll to position [165, 0]
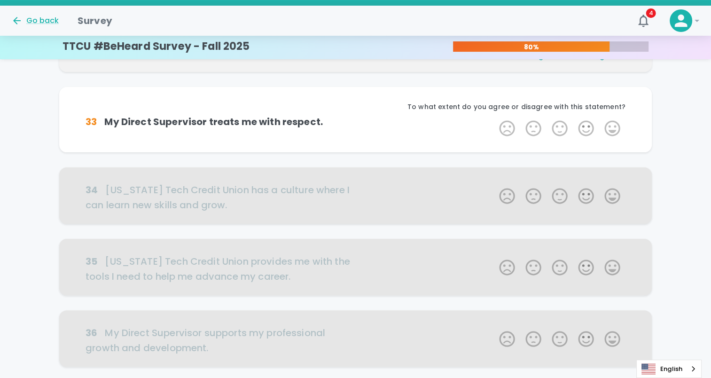
click at [349, 123] on label "5 Stars" at bounding box center [612, 128] width 26 height 19
click at [349, 119] on input "5 Stars" at bounding box center [493, 118] width 0 height 0
click at [349, 123] on label "5 Stars" at bounding box center [612, 128] width 26 height 19
click at [349, 119] on input "5 Stars" at bounding box center [493, 118] width 0 height 0
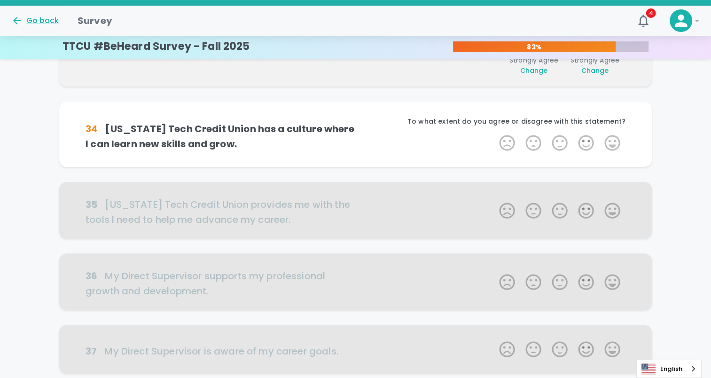
scroll to position [248, 0]
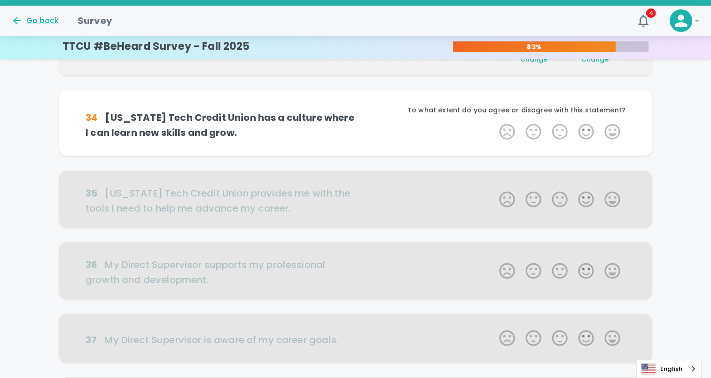
click at [349, 123] on label "5 Stars" at bounding box center [612, 131] width 26 height 19
click at [349, 122] on input "5 Stars" at bounding box center [493, 122] width 0 height 0
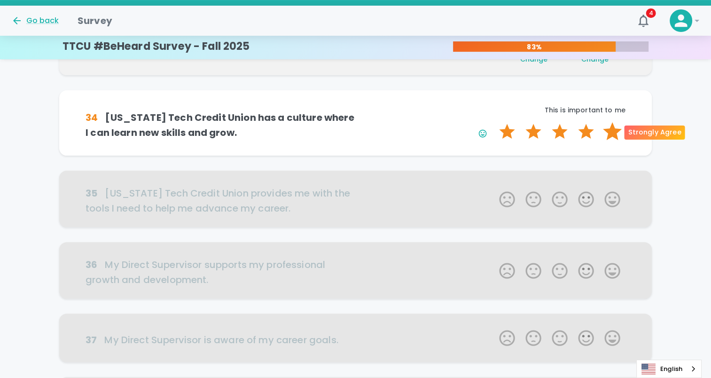
click at [349, 127] on label "5 Stars" at bounding box center [612, 131] width 26 height 19
click at [349, 122] on input "5 Stars" at bounding box center [493, 122] width 0 height 0
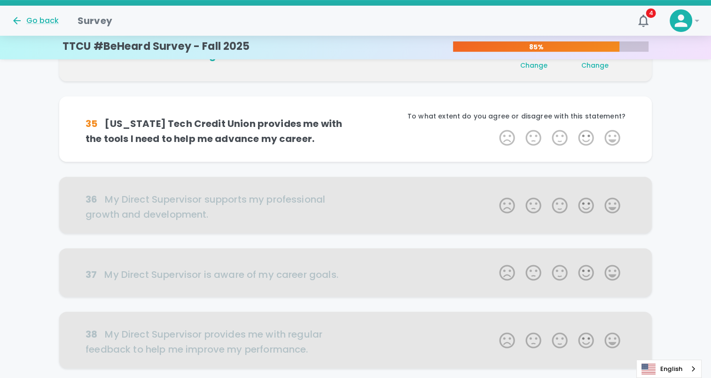
scroll to position [331, 0]
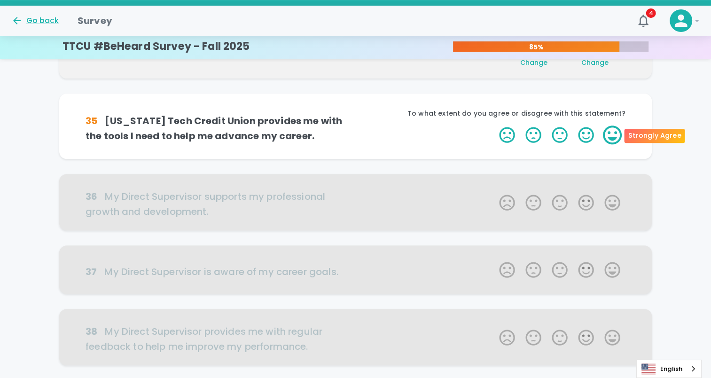
click at [349, 129] on label "5 Stars" at bounding box center [612, 134] width 26 height 19
click at [349, 125] on input "5 Stars" at bounding box center [493, 125] width 0 height 0
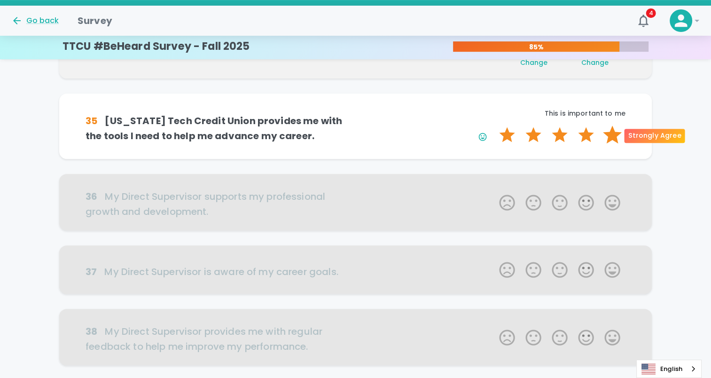
click at [349, 129] on label "5 Stars" at bounding box center [612, 134] width 26 height 19
click at [349, 125] on input "5 Stars" at bounding box center [493, 125] width 0 height 0
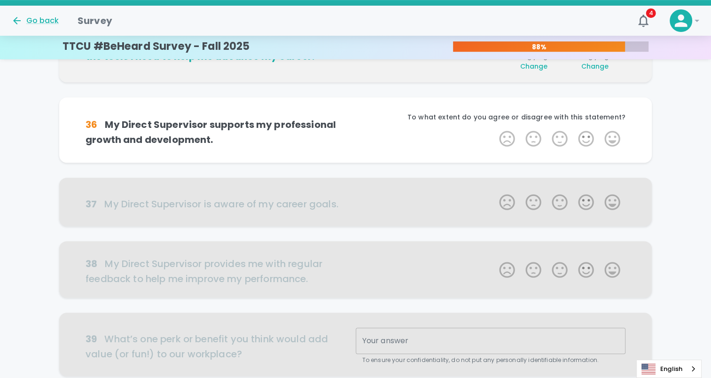
scroll to position [413, 0]
click at [349, 129] on label "5 Stars" at bounding box center [612, 138] width 26 height 19
click at [349, 129] on input "5 Stars" at bounding box center [493, 128] width 0 height 0
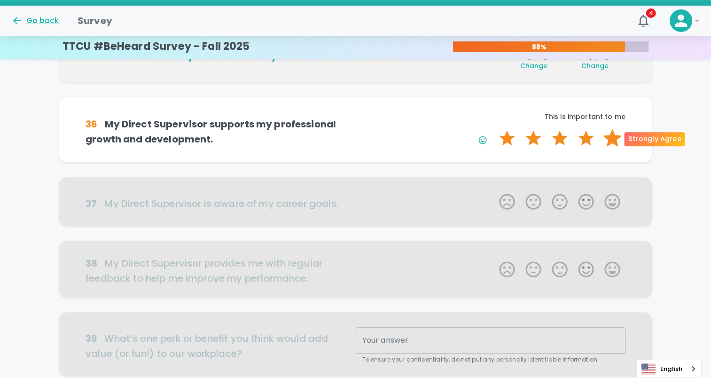
click at [349, 139] on label "5 Stars" at bounding box center [612, 138] width 26 height 19
click at [349, 129] on input "5 Stars" at bounding box center [493, 128] width 0 height 0
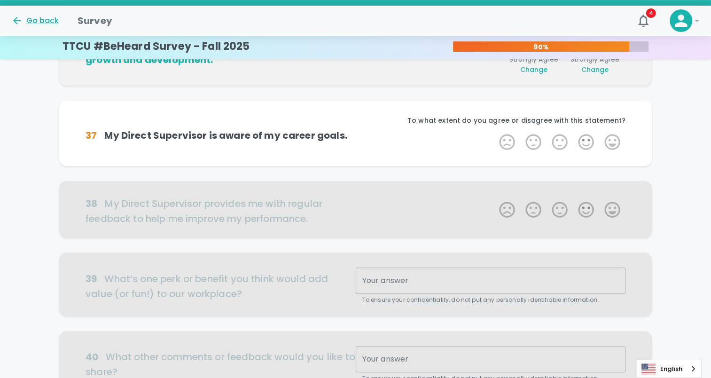
scroll to position [496, 0]
click at [349, 138] on label "4 Stars" at bounding box center [586, 141] width 26 height 19
click at [349, 132] on input "4 Stars" at bounding box center [493, 132] width 0 height 0
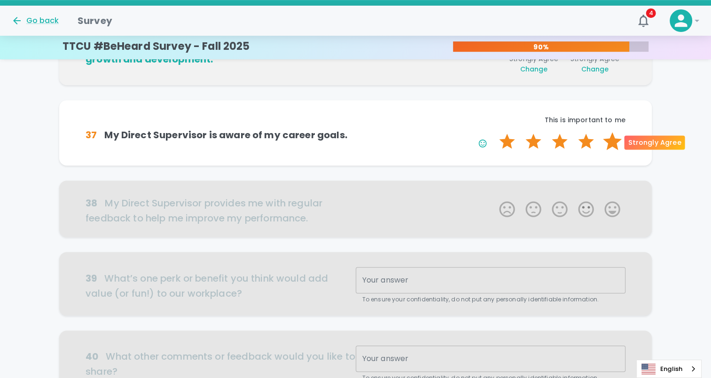
click at [349, 137] on label "5 Stars" at bounding box center [612, 141] width 26 height 19
click at [349, 132] on input "5 Stars" at bounding box center [493, 132] width 0 height 0
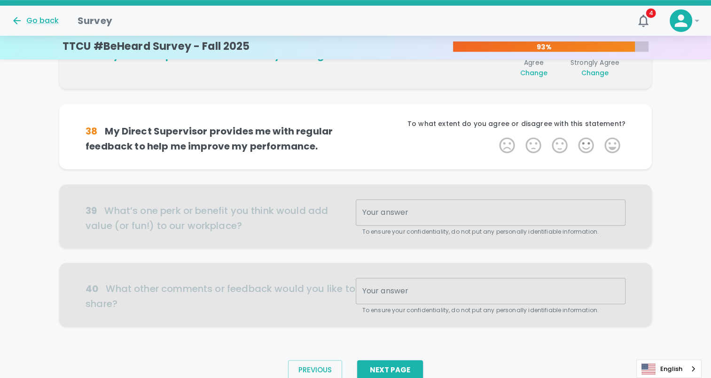
scroll to position [579, 0]
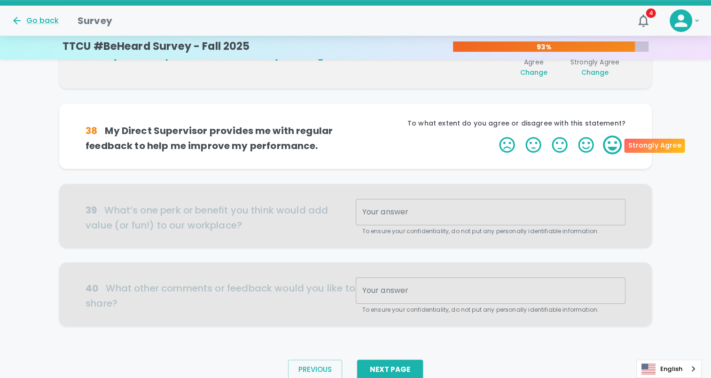
click at [349, 147] on label "5 Stars" at bounding box center [612, 144] width 26 height 19
click at [349, 135] on input "5 Stars" at bounding box center [493, 135] width 0 height 0
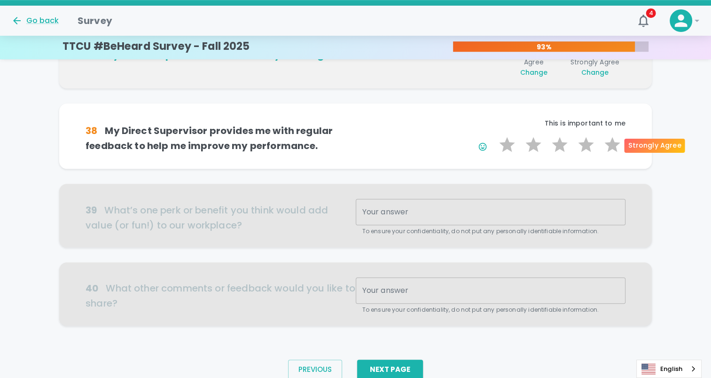
click at [349, 147] on label "5 Stars" at bounding box center [612, 144] width 26 height 19
click at [349, 135] on input "5 Stars" at bounding box center [493, 135] width 0 height 0
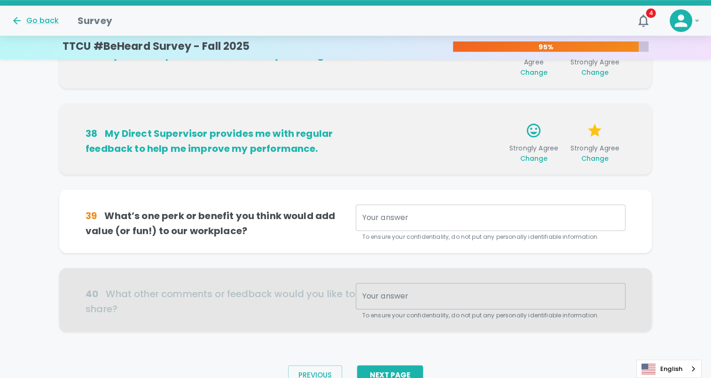
scroll to position [617, 0]
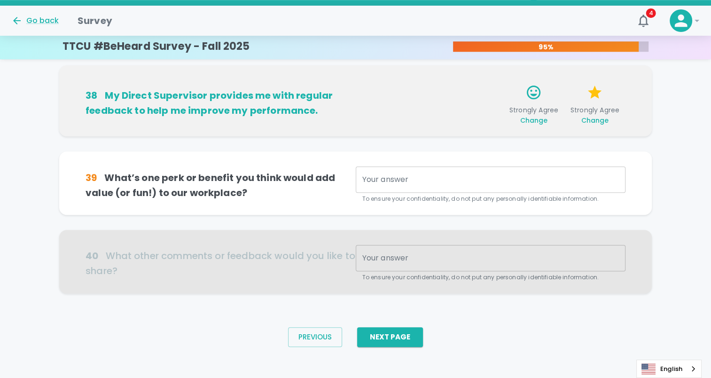
click at [349, 160] on textarea "Your answer" at bounding box center [490, 179] width 256 height 11
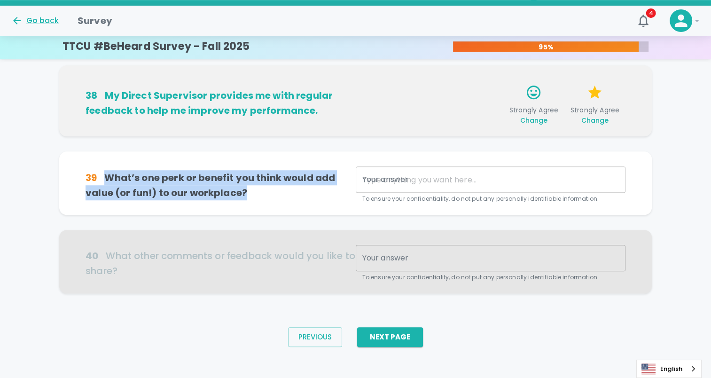
drag, startPoint x: 102, startPoint y: 171, endPoint x: 300, endPoint y: 206, distance: 200.9
click at [300, 160] on div "39 What’s one perk or benefit you think would add value (or fun!) to our workpl…" at bounding box center [355, 182] width 592 height 63
copy h6 "What’s one perk or benefit you think would add value (or fun!) to our workplace?"
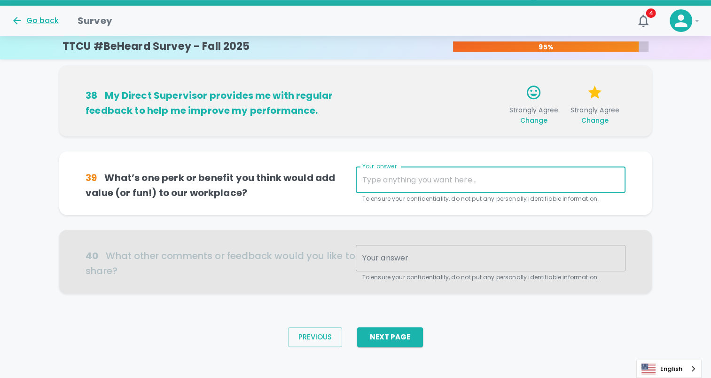
click at [349, 160] on textarea "Your answer" at bounding box center [490, 179] width 256 height 11
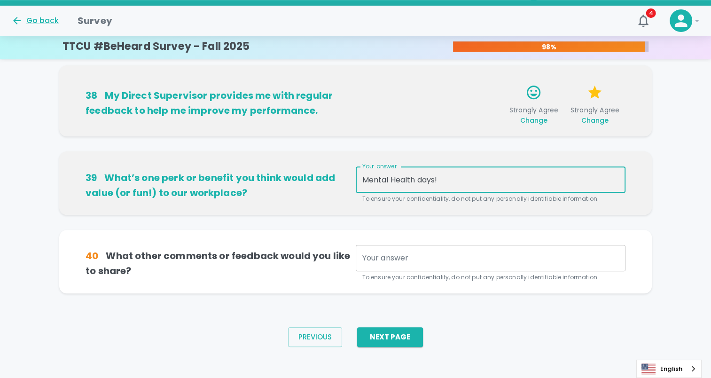
type textarea "Mental Health days!"
click at [349, 160] on textarea "Your answer" at bounding box center [490, 258] width 256 height 11
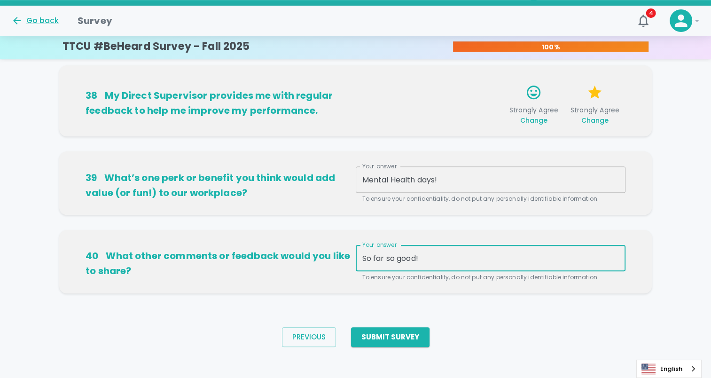
type textarea "So far so good!"
click at [349, 160] on textarea "Mental Health days!" at bounding box center [490, 179] width 256 height 11
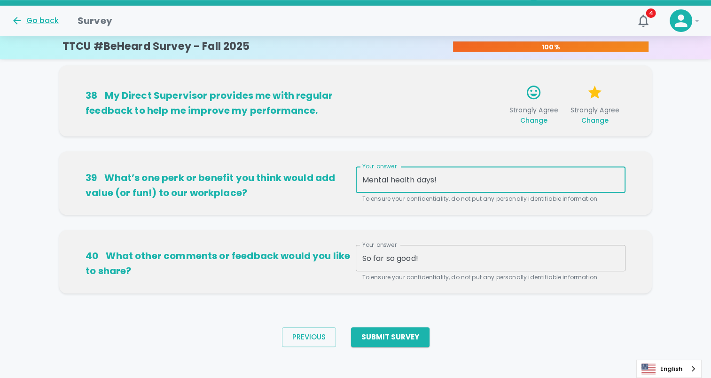
type textarea "Mental health days!"
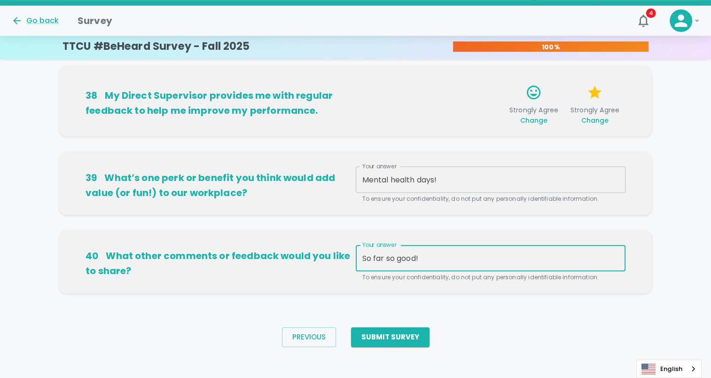
click at [349, 160] on textarea "So far so good!" at bounding box center [490, 258] width 256 height 11
drag, startPoint x: 434, startPoint y: 256, endPoint x: 348, endPoint y: 257, distance: 86.0
drag, startPoint x: 348, startPoint y: 257, endPoint x: 399, endPoint y: 262, distance: 51.0
click at [349, 160] on textarea "So far so good!" at bounding box center [490, 258] width 256 height 11
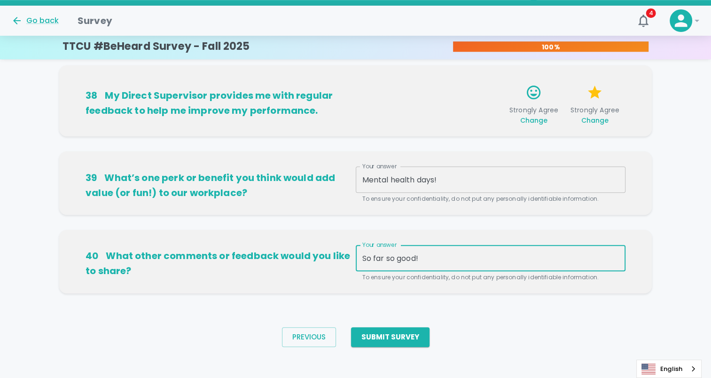
click at [349, 160] on textarea "So far so good!" at bounding box center [490, 258] width 256 height 11
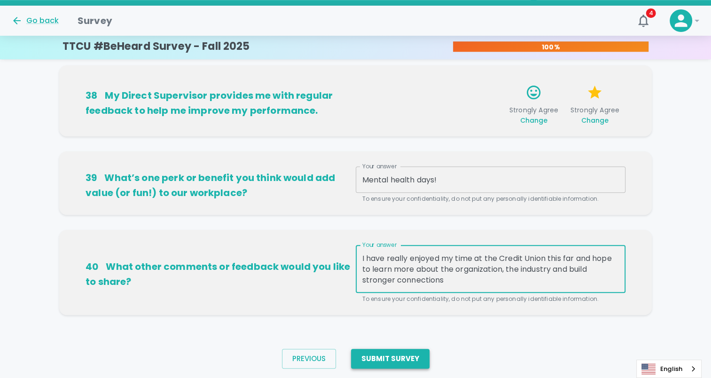
type textarea "I have really enjoyed my time at the Credit Union this far and hope to learn mo…"
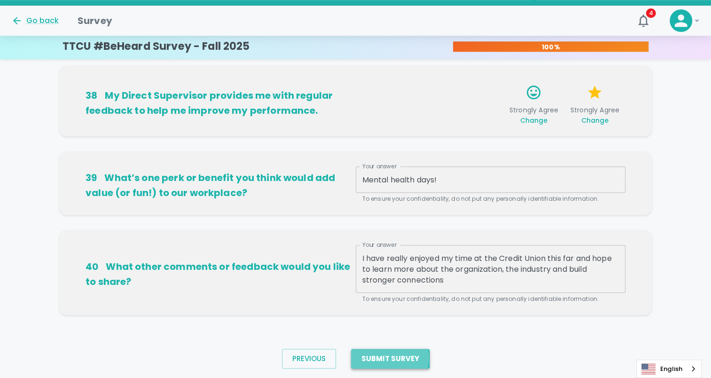
click at [349, 160] on button "Submit Survey" at bounding box center [390, 359] width 78 height 20
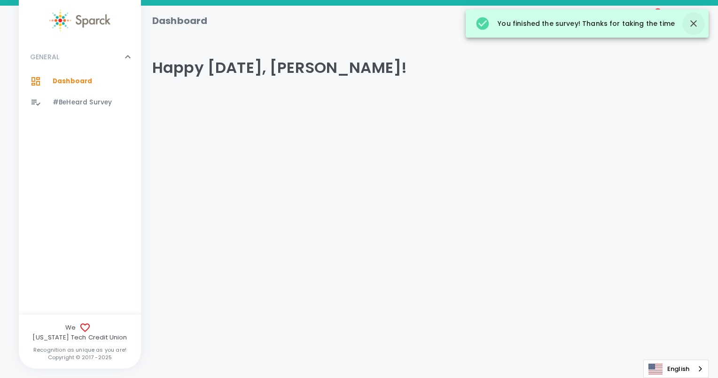
click at [349, 25] on icon "button" at bounding box center [693, 23] width 11 height 11
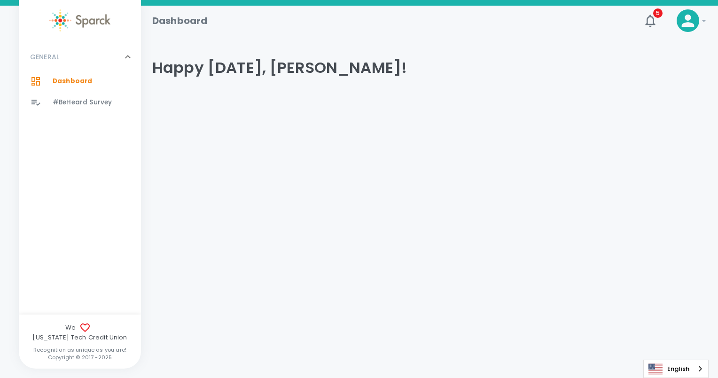
click at [130, 59] on icon at bounding box center [127, 56] width 11 height 11
click at [129, 57] on icon at bounding box center [128, 56] width 6 height 3
click at [79, 160] on icon at bounding box center [84, 327] width 11 height 11
click at [123, 56] on icon at bounding box center [127, 56] width 11 height 11
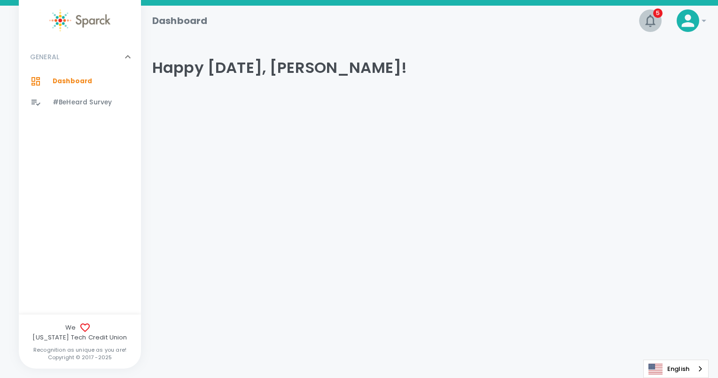
click at [349, 19] on button "5" at bounding box center [650, 20] width 23 height 23
